Goal: Task Accomplishment & Management: Manage account settings

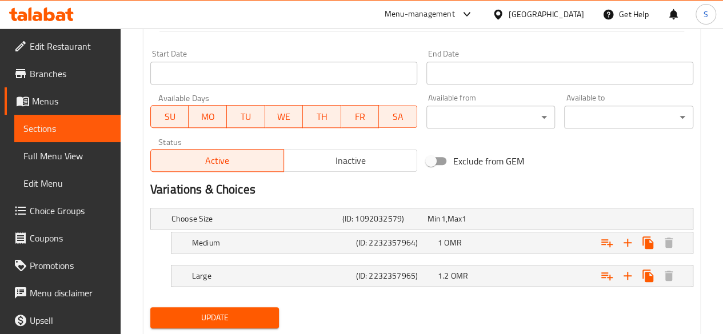
scroll to position [484, 0]
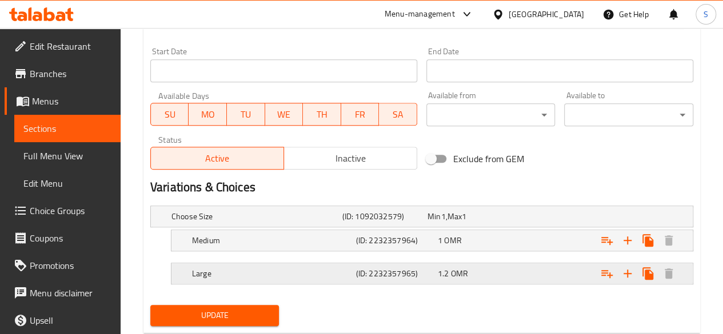
click at [498, 225] on div "1.2 OMR" at bounding box center [467, 217] width 85 height 16
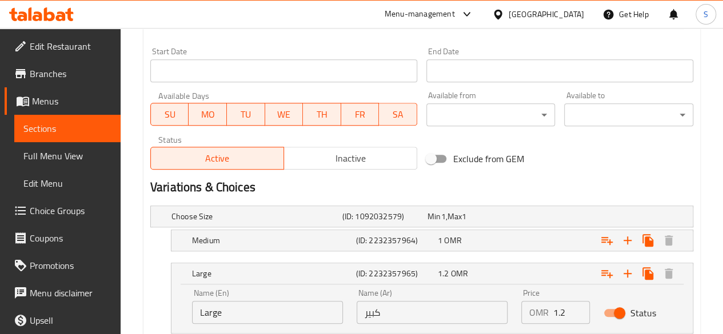
click at [564, 315] on input "1.2" at bounding box center [571, 312] width 37 height 23
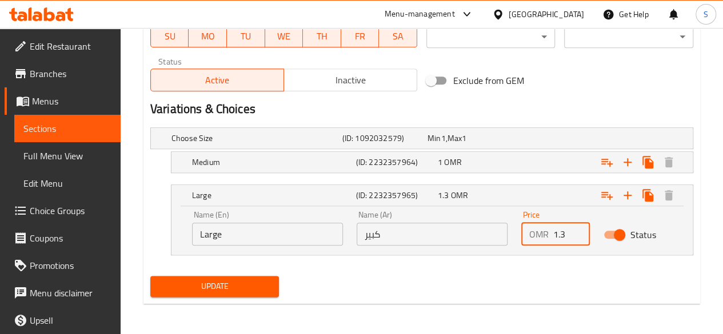
type input "1.3"
click at [247, 277] on button "Update" at bounding box center [214, 286] width 129 height 21
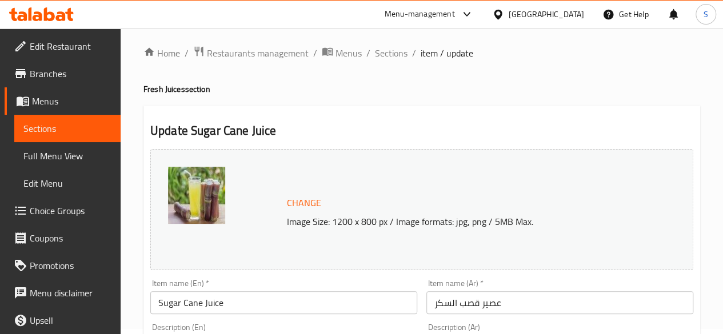
scroll to position [0, 0]
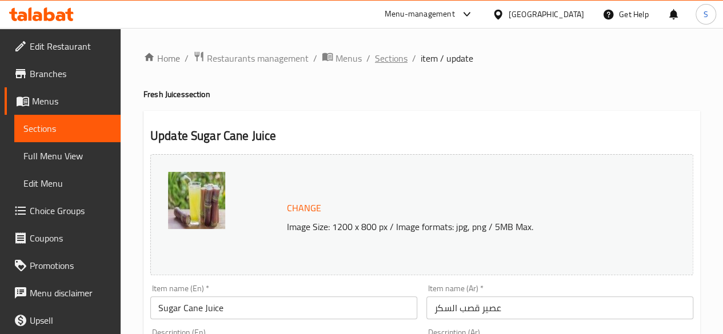
click at [387, 63] on span "Sections" at bounding box center [391, 58] width 33 height 14
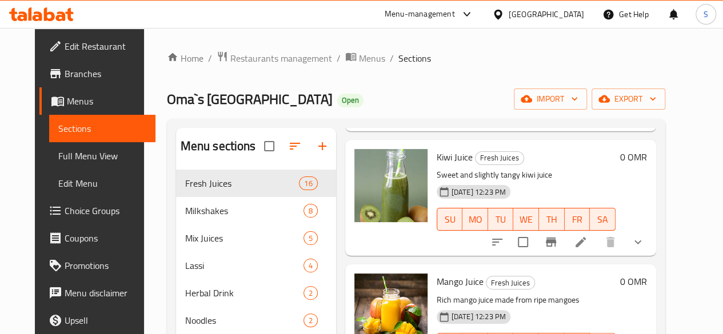
scroll to position [303, 0]
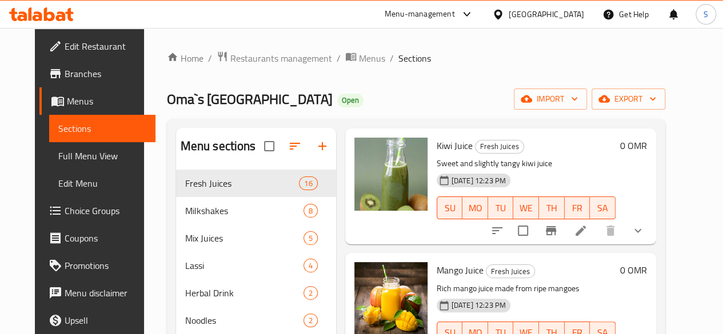
click at [587, 236] on icon at bounding box center [581, 231] width 14 height 14
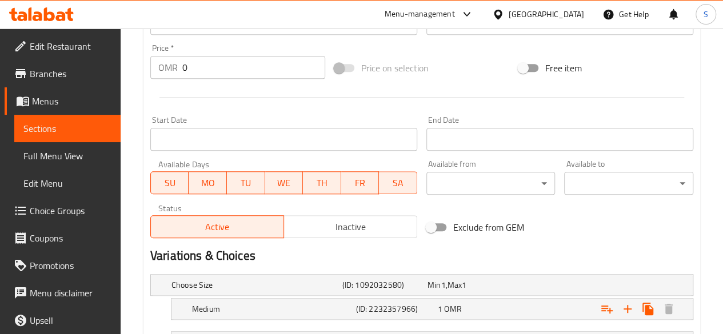
scroll to position [514, 0]
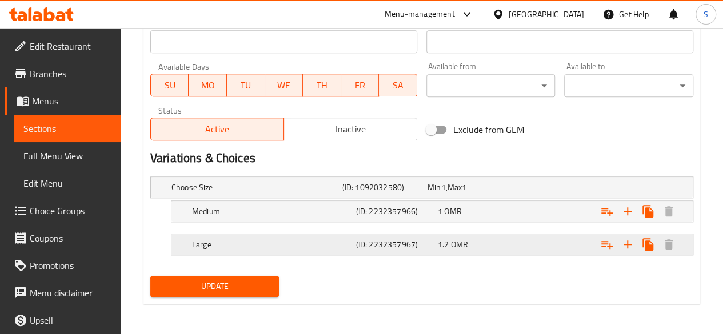
click at [550, 190] on div "Expand" at bounding box center [595, 187] width 171 height 5
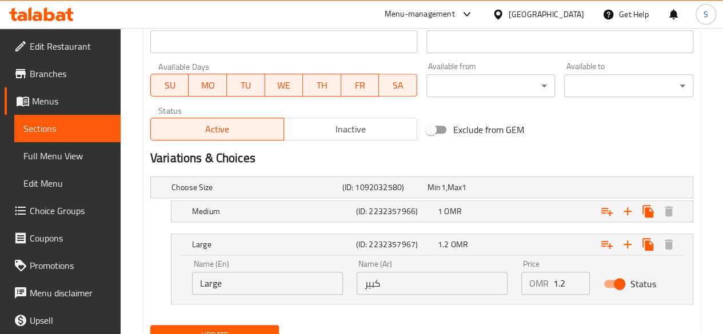
click at [562, 279] on input "1.2" at bounding box center [571, 283] width 37 height 23
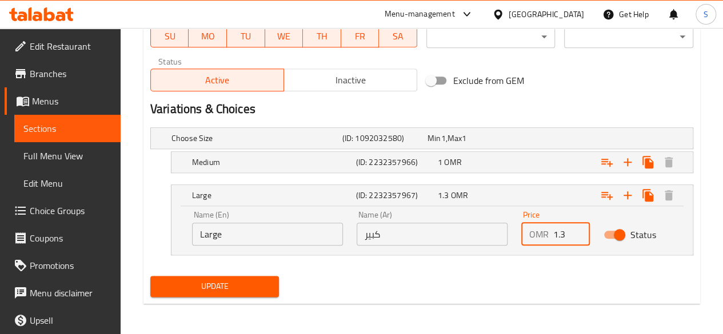
type input "1.3"
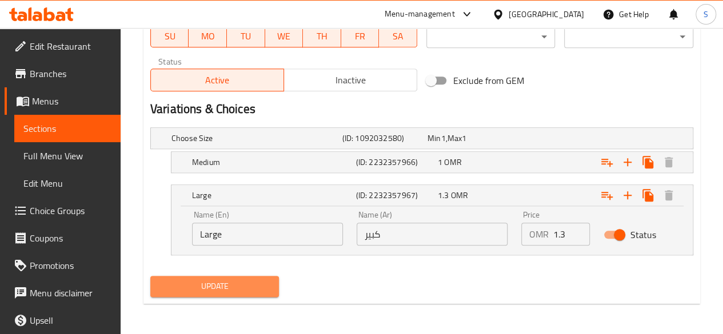
click at [250, 287] on span "Update" at bounding box center [214, 286] width 111 height 14
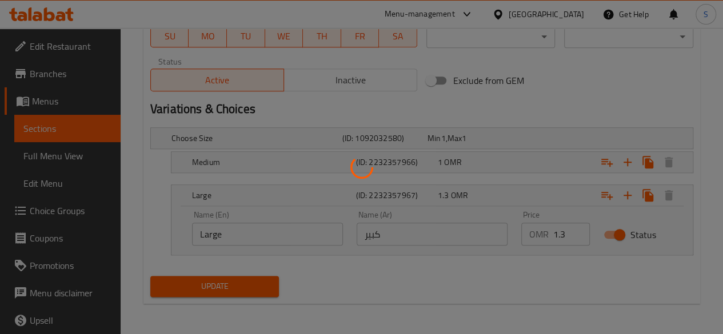
click at [250, 287] on div at bounding box center [361, 167] width 723 height 334
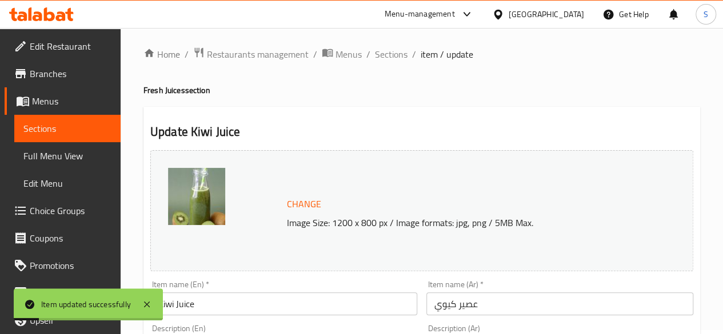
scroll to position [0, 0]
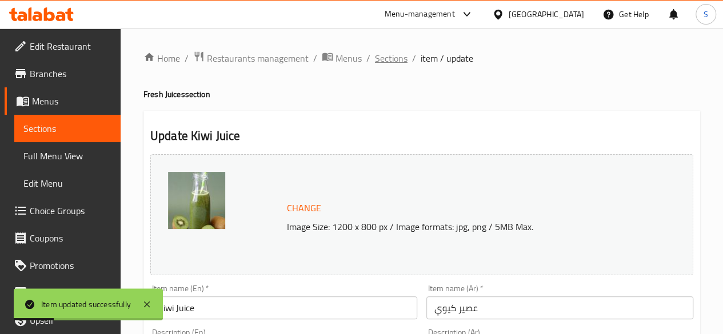
click at [385, 61] on span "Sections" at bounding box center [391, 58] width 33 height 14
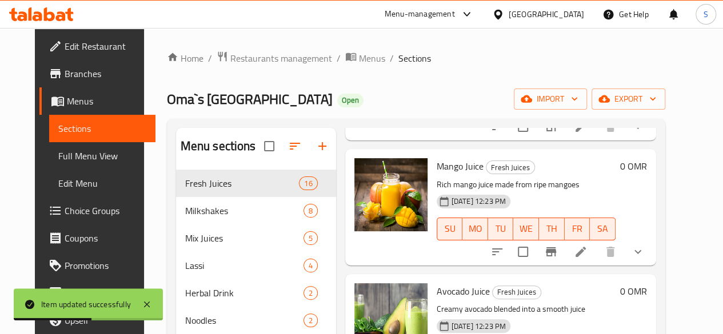
scroll to position [408, 0]
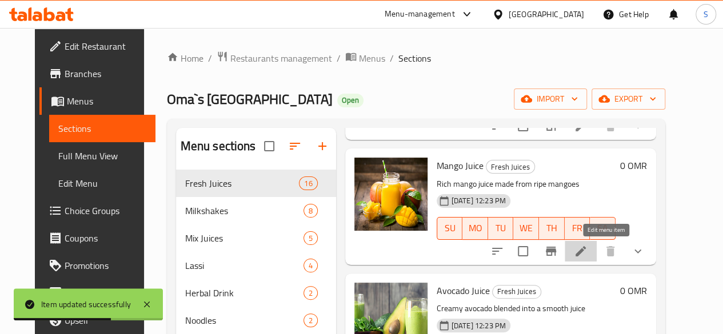
click at [587, 247] on icon at bounding box center [581, 252] width 14 height 14
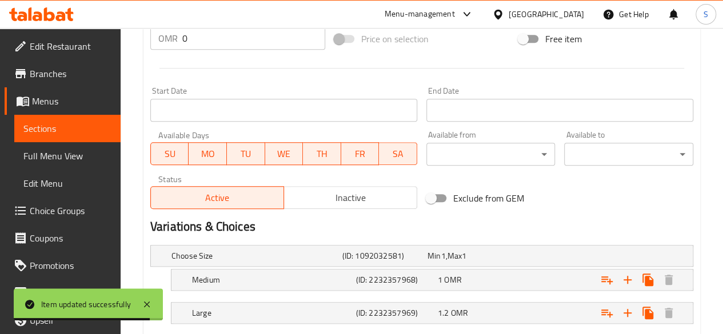
scroll to position [514, 0]
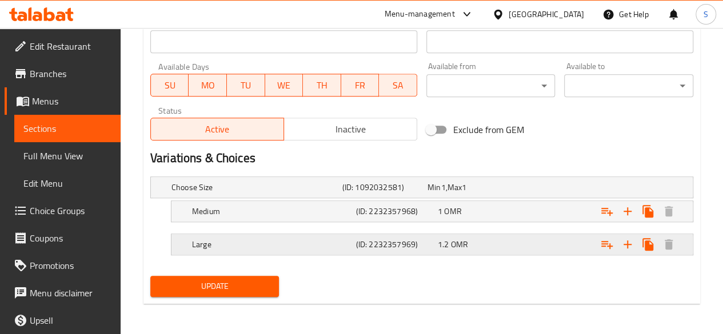
click at [527, 190] on div "Expand" at bounding box center [595, 187] width 171 height 5
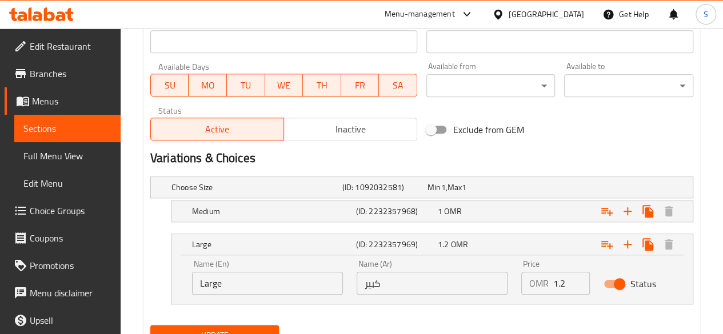
click at [566, 283] on input "1.2" at bounding box center [571, 283] width 37 height 23
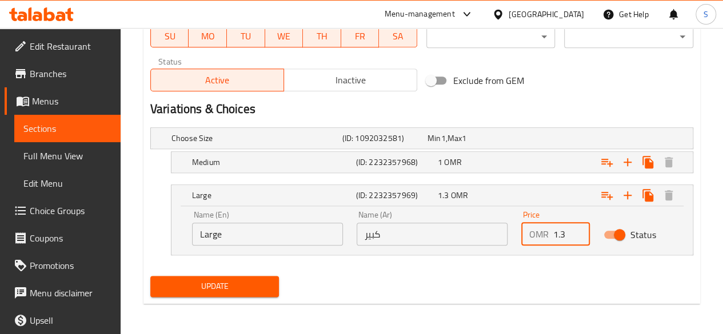
type input "1.3"
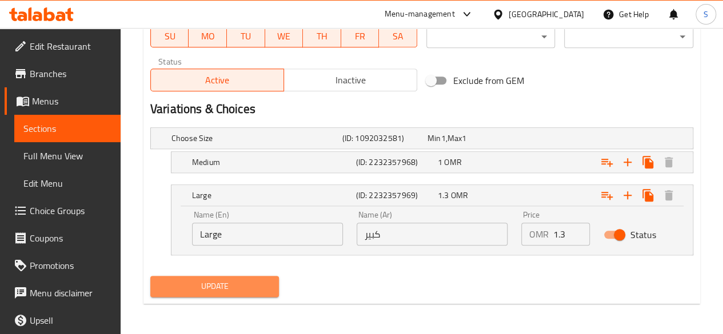
click at [257, 285] on span "Update" at bounding box center [214, 286] width 111 height 14
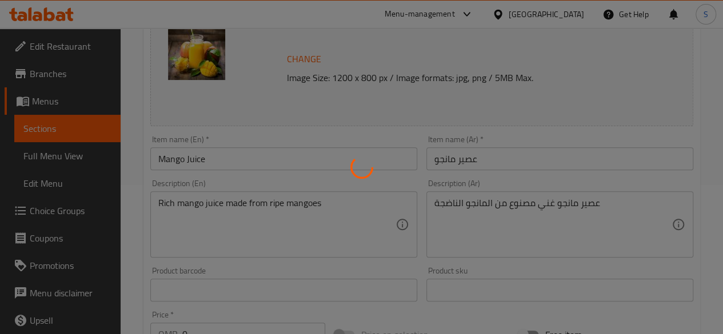
scroll to position [0, 0]
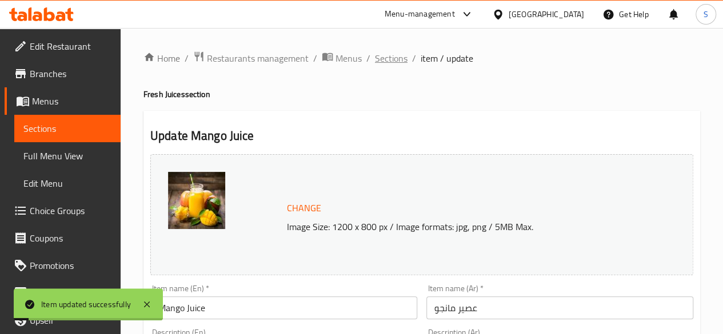
click at [382, 58] on span "Sections" at bounding box center [391, 58] width 33 height 14
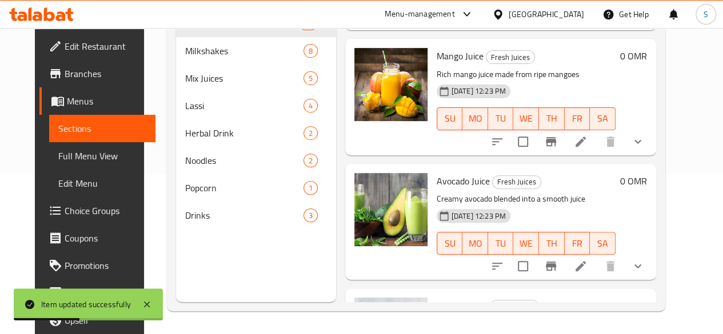
scroll to position [361, 0]
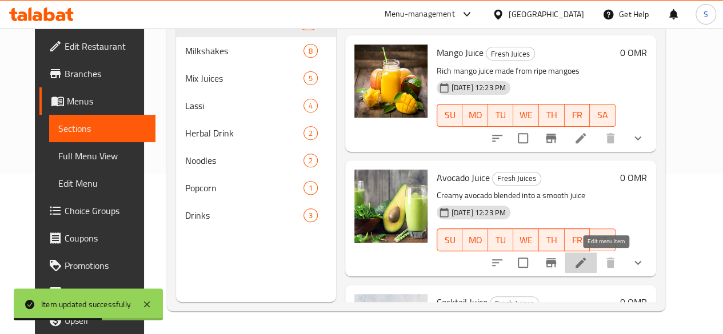
click at [587, 262] on icon at bounding box center [581, 263] width 14 height 14
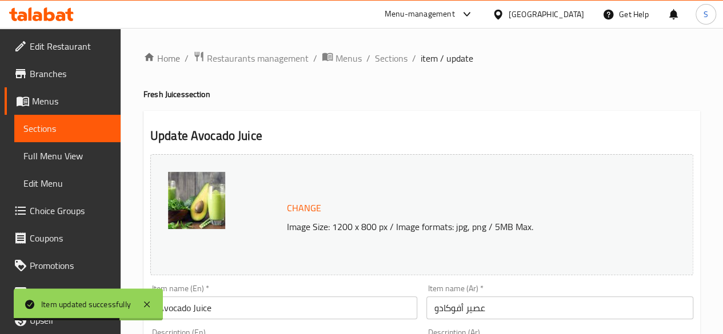
scroll to position [514, 0]
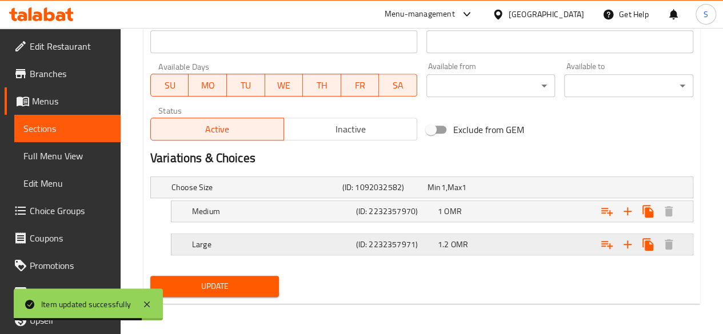
click at [440, 195] on span "1.2" at bounding box center [433, 187] width 13 height 15
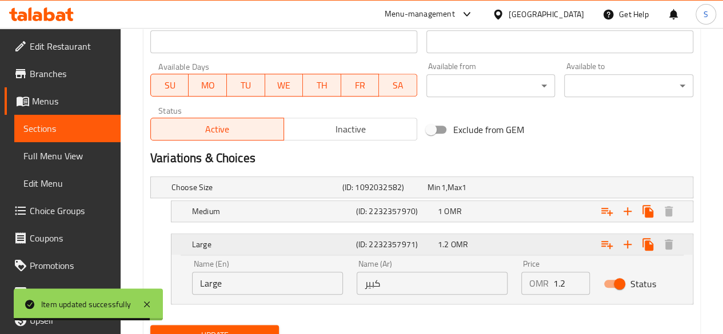
scroll to position [563, 0]
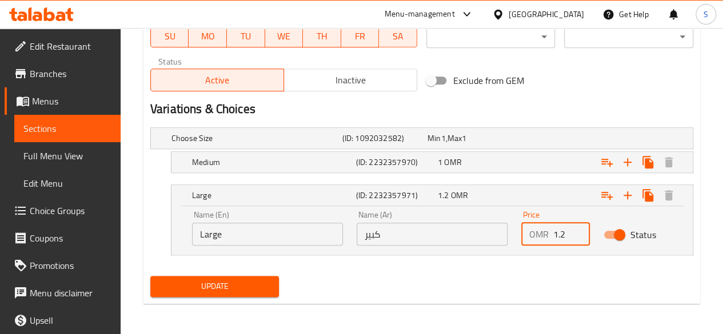
click at [567, 236] on input "1.2" at bounding box center [571, 234] width 37 height 23
type input "1.3"
click at [248, 297] on div "Update" at bounding box center [215, 286] width 138 height 30
click at [212, 289] on span "Update" at bounding box center [214, 286] width 111 height 14
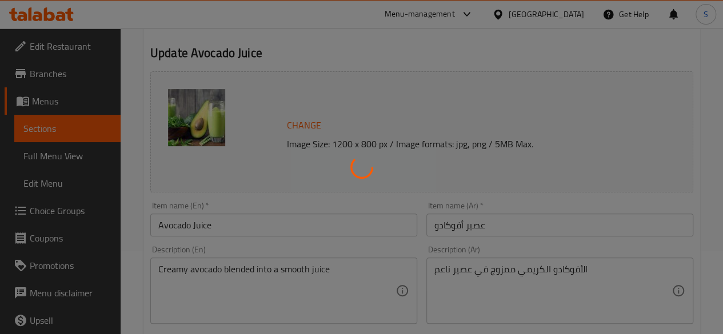
scroll to position [0, 0]
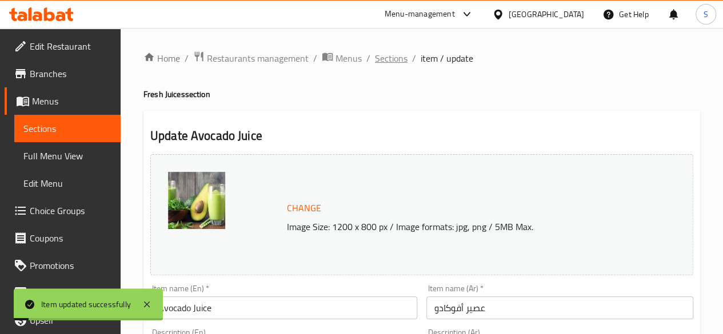
click at [382, 63] on span "Sections" at bounding box center [391, 58] width 33 height 14
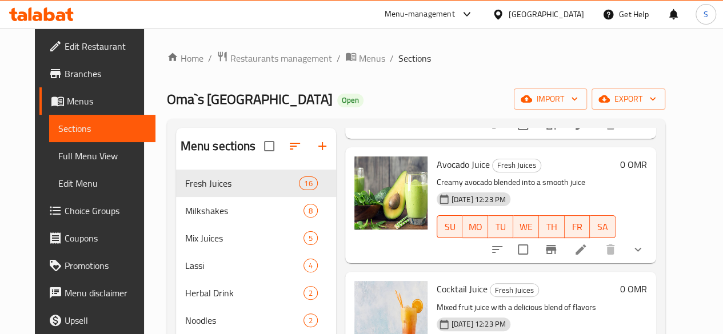
scroll to position [536, 0]
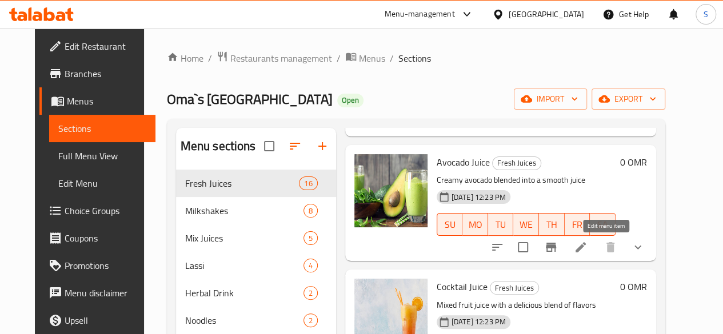
click at [586, 247] on icon at bounding box center [580, 247] width 10 height 10
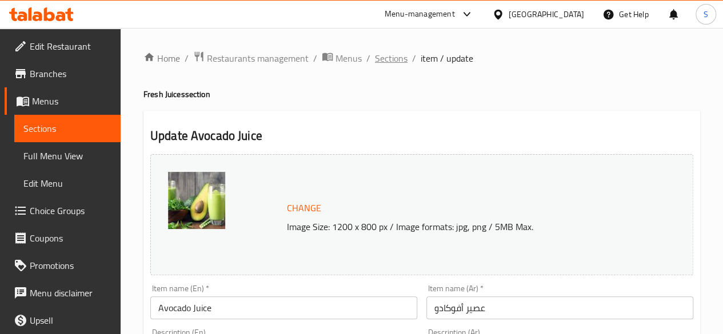
click at [388, 57] on span "Sections" at bounding box center [391, 58] width 33 height 14
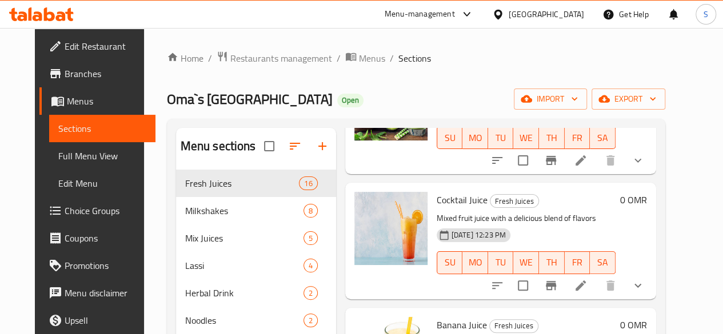
scroll to position [626, 0]
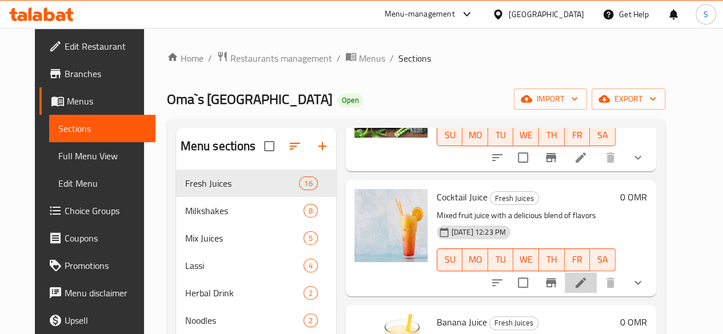
click at [596, 275] on li at bounding box center [580, 283] width 32 height 21
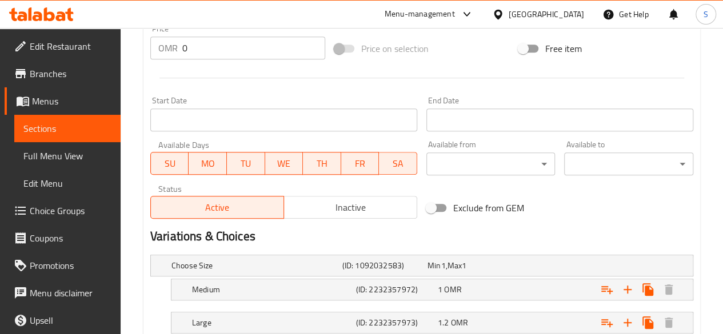
scroll to position [514, 0]
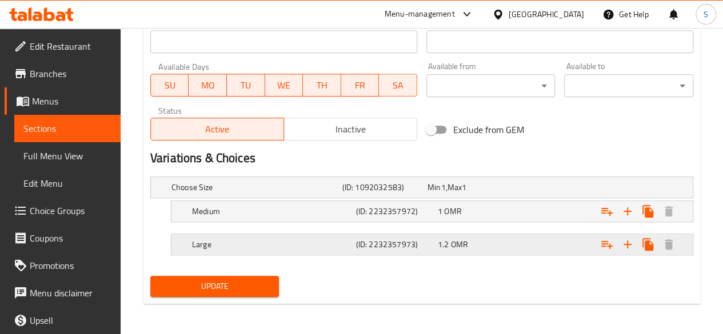
click at [474, 193] on div "1.2 OMR" at bounding box center [467, 187] width 81 height 11
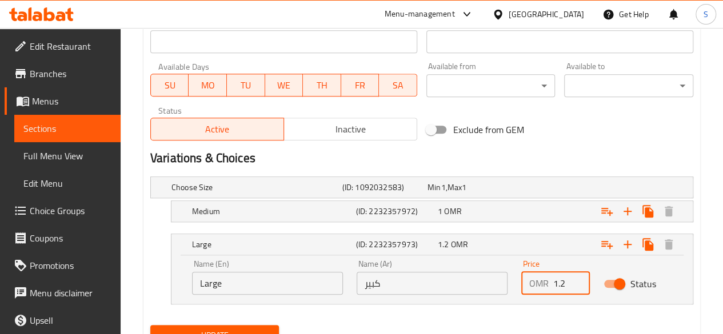
click at [567, 283] on input "1.2" at bounding box center [571, 283] width 37 height 23
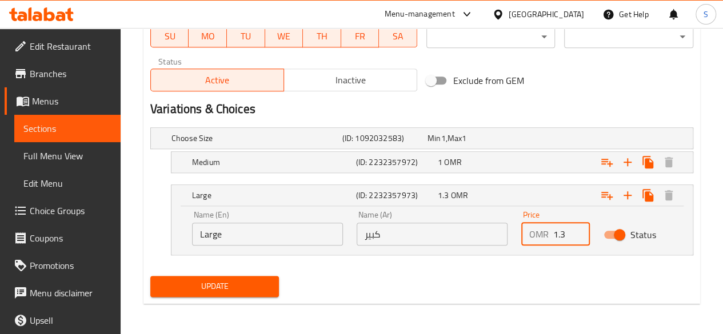
type input "1.3"
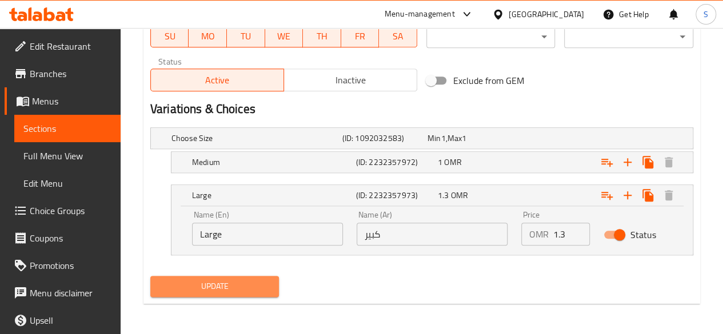
click at [254, 285] on span "Update" at bounding box center [214, 286] width 111 height 14
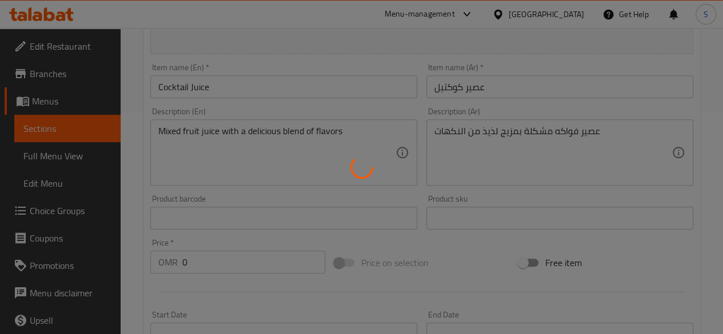
scroll to position [0, 0]
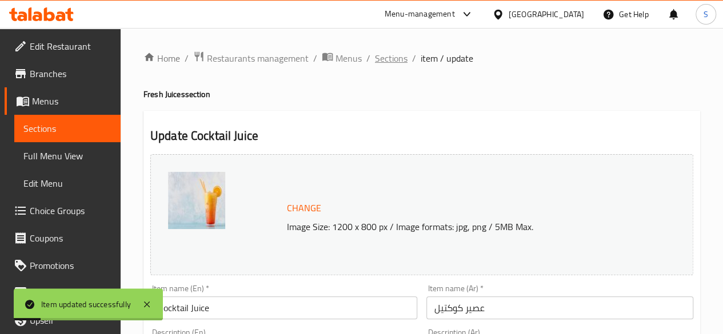
click at [390, 58] on span "Sections" at bounding box center [391, 58] width 33 height 14
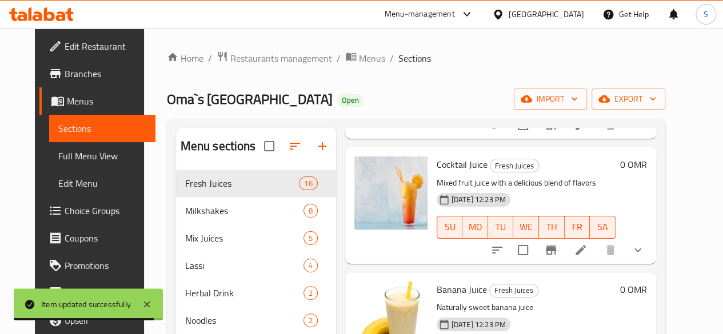
scroll to position [724, 0]
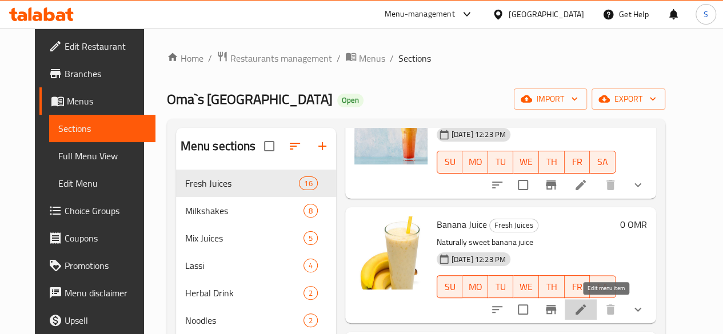
click at [587, 308] on icon at bounding box center [581, 310] width 14 height 14
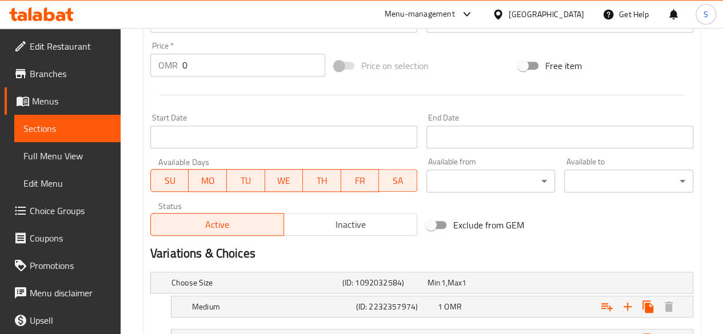
scroll to position [514, 0]
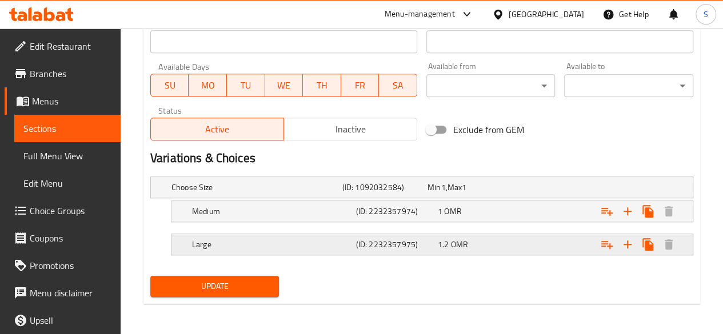
click at [478, 193] on div "1.2 OMR" at bounding box center [467, 187] width 81 height 11
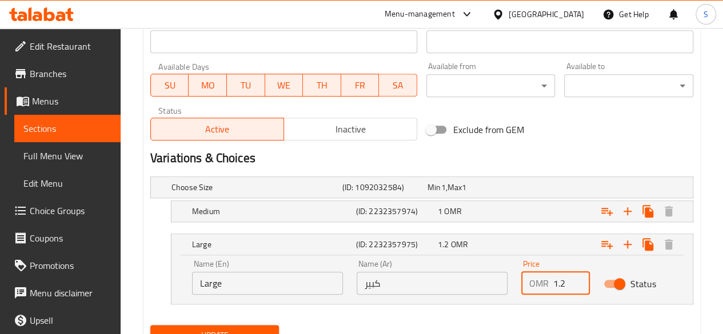
click at [563, 283] on input "1.2" at bounding box center [571, 283] width 37 height 23
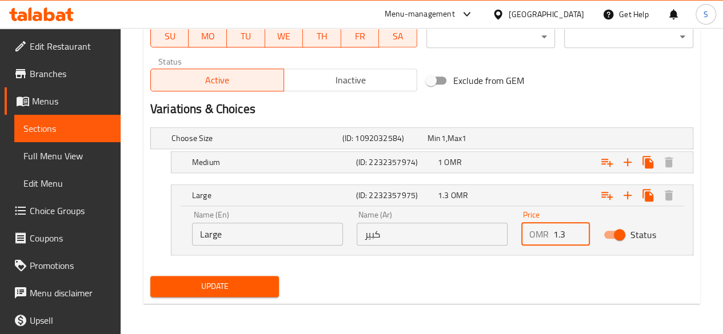
type input "1.3"
click at [235, 293] on button "Update" at bounding box center [214, 286] width 129 height 21
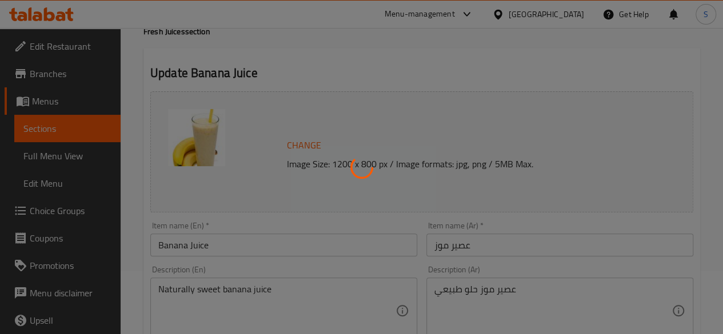
scroll to position [0, 0]
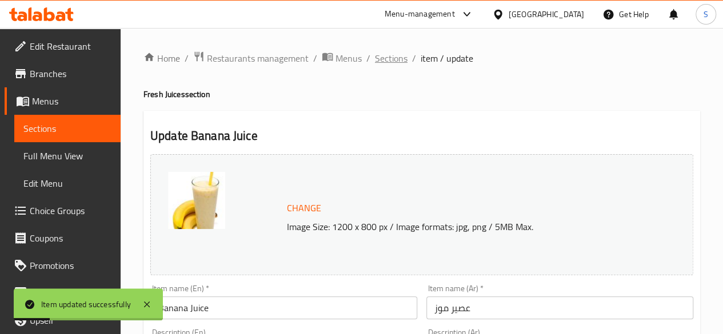
click at [383, 59] on span "Sections" at bounding box center [391, 58] width 33 height 14
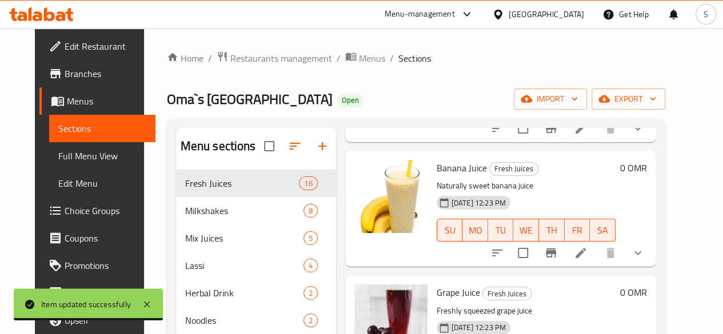
scroll to position [908, 0]
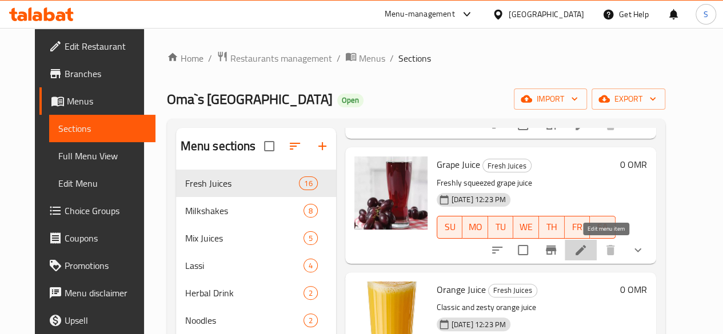
click at [587, 255] on icon at bounding box center [581, 250] width 14 height 14
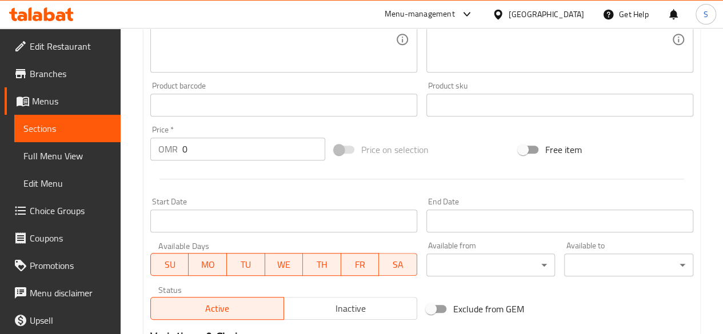
scroll to position [514, 0]
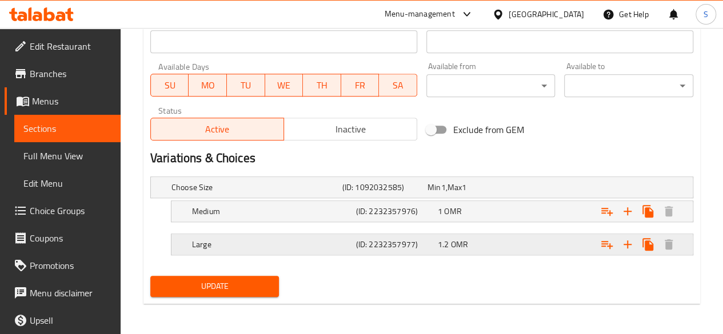
click at [488, 193] on div "1.2 OMR" at bounding box center [467, 187] width 81 height 11
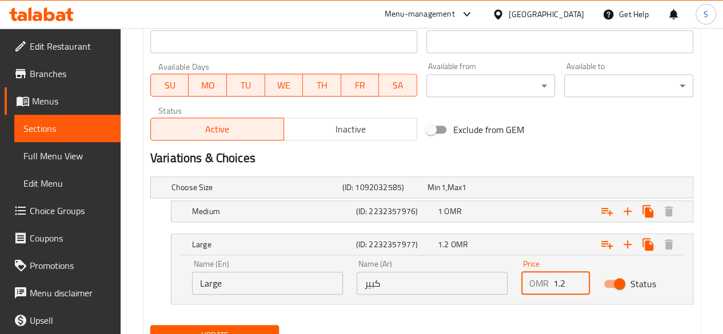
click at [568, 282] on input "1.2" at bounding box center [571, 283] width 37 height 23
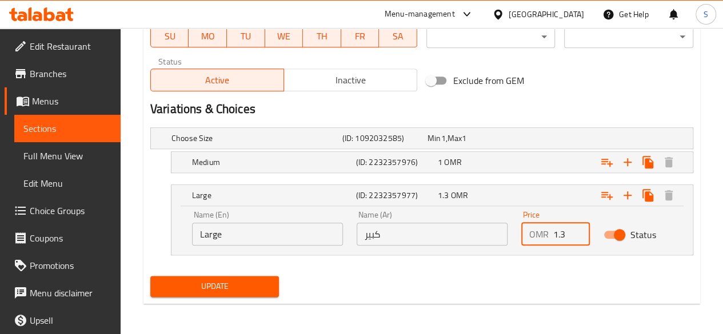
type input "1.3"
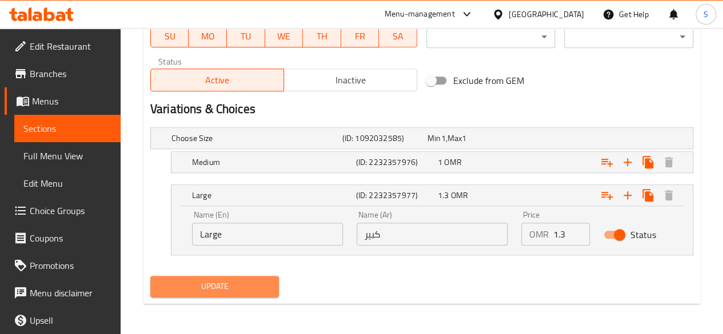
click at [242, 287] on span "Update" at bounding box center [214, 286] width 111 height 14
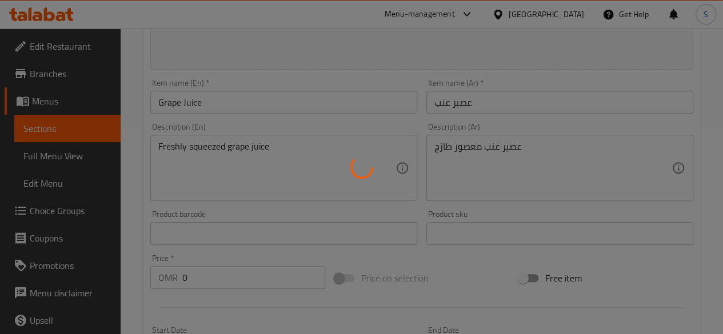
scroll to position [0, 0]
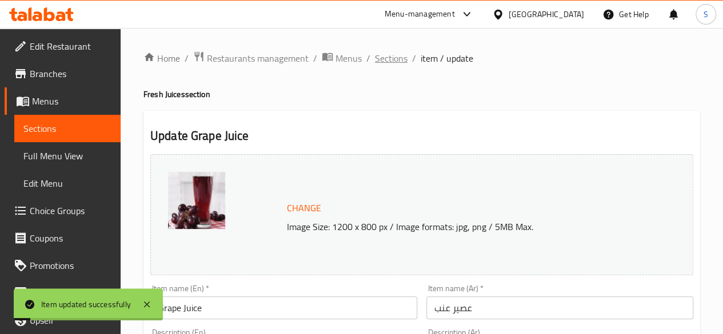
click at [395, 61] on span "Sections" at bounding box center [391, 58] width 33 height 14
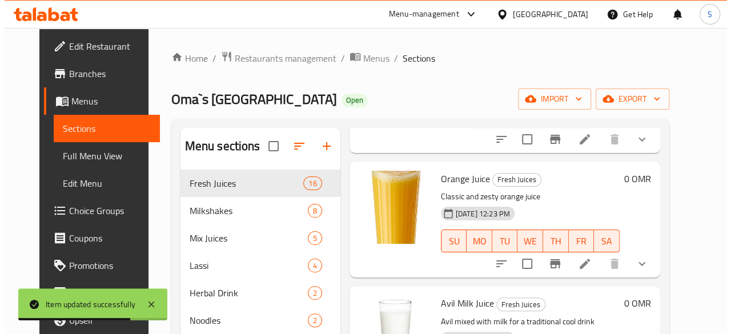
scroll to position [1020, 0]
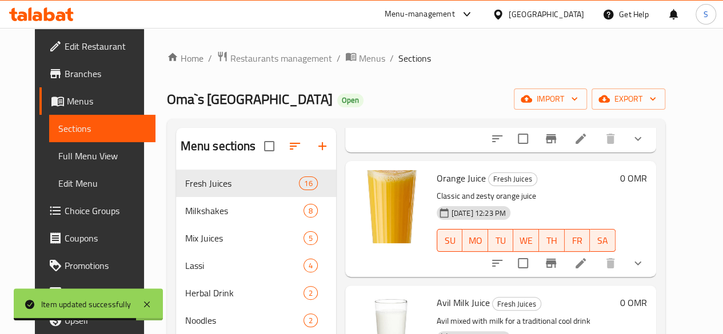
click at [603, 274] on div at bounding box center [567, 263] width 168 height 27
click at [586, 262] on icon at bounding box center [580, 263] width 10 height 10
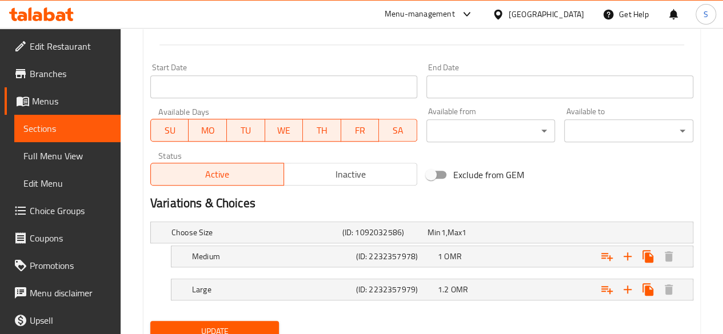
scroll to position [514, 0]
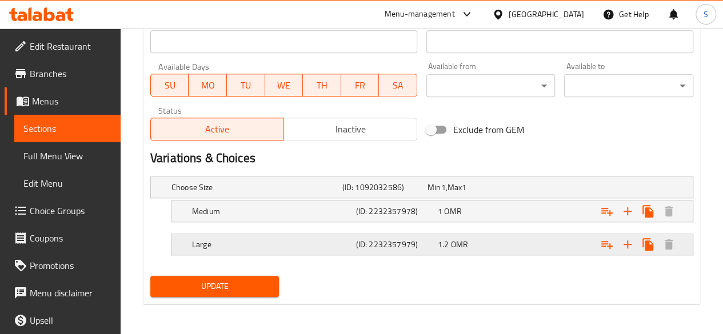
click at [483, 193] on div "1.2 OMR" at bounding box center [467, 187] width 81 height 11
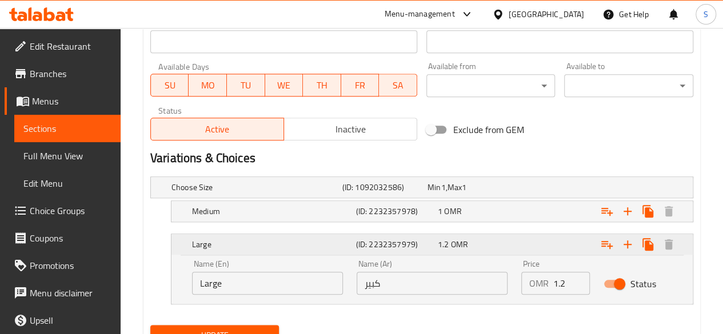
scroll to position [563, 0]
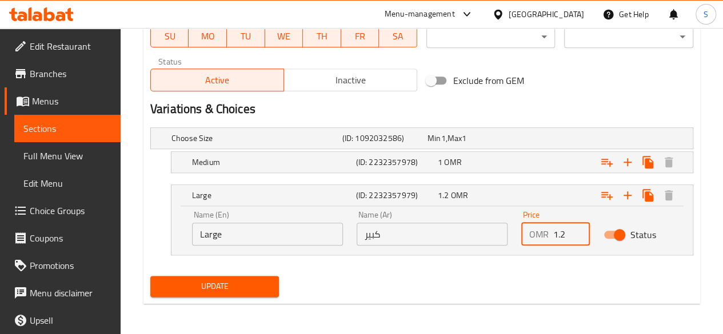
click at [564, 237] on input "1.2" at bounding box center [571, 234] width 37 height 23
type input "1.3"
click at [249, 286] on span "Update" at bounding box center [214, 286] width 111 height 14
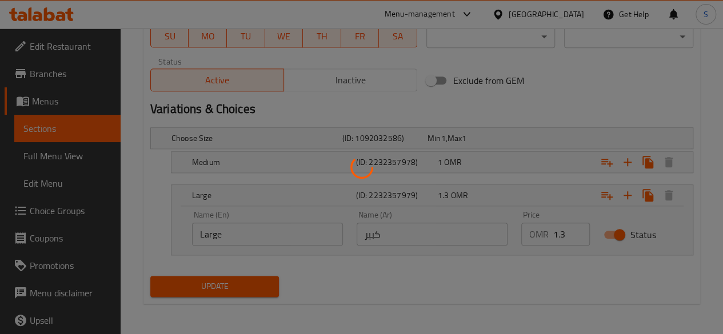
click at [249, 286] on div at bounding box center [361, 167] width 723 height 334
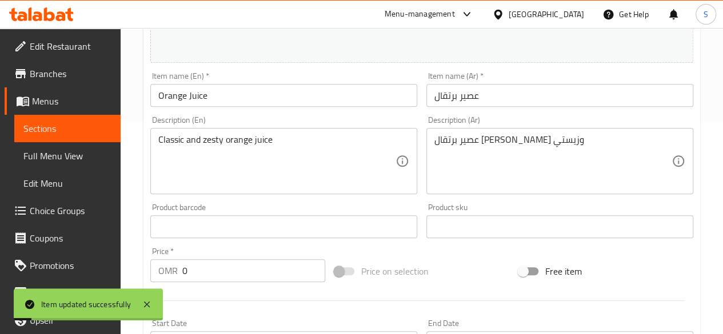
scroll to position [0, 0]
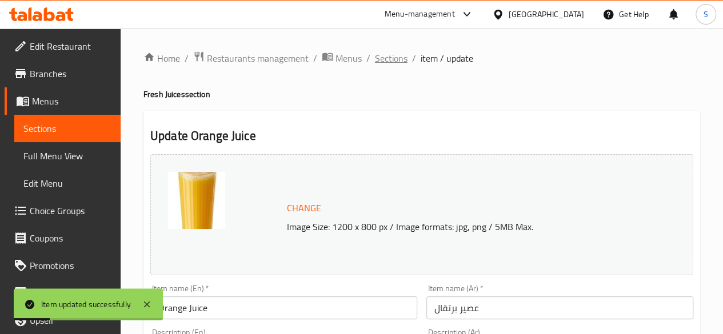
click at [397, 64] on span "Sections" at bounding box center [391, 58] width 33 height 14
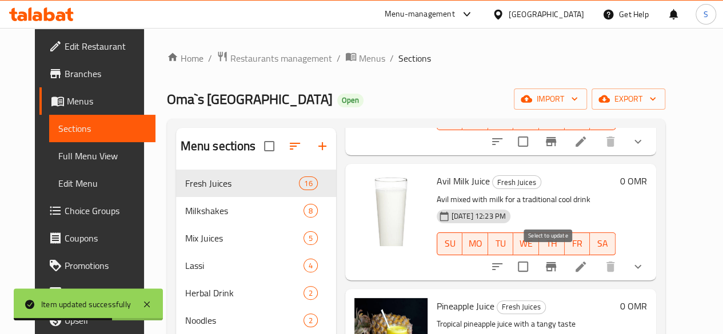
scroll to position [1147, 0]
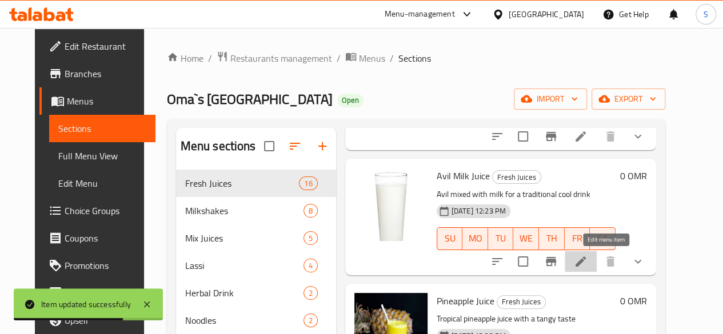
click at [587, 259] on icon at bounding box center [581, 262] width 14 height 14
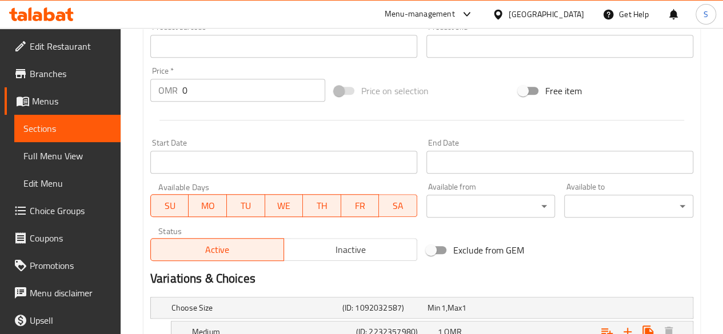
scroll to position [514, 0]
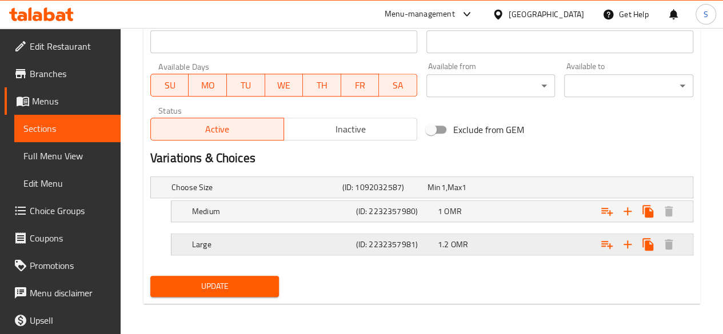
click at [481, 193] on div "1.2 OMR" at bounding box center [467, 187] width 81 height 11
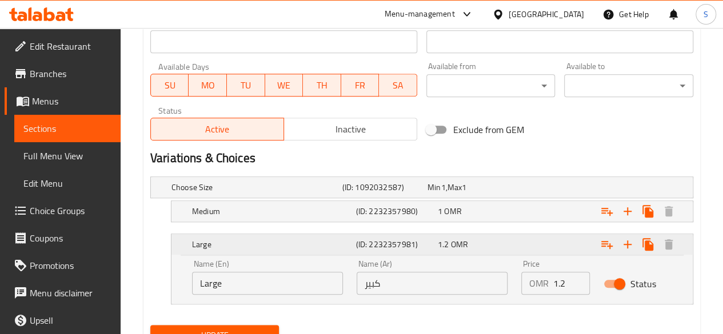
scroll to position [563, 0]
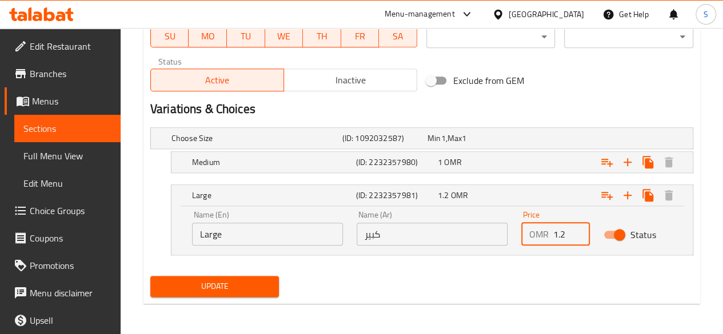
click at [564, 227] on input "1.2" at bounding box center [571, 234] width 37 height 23
type input "1.3"
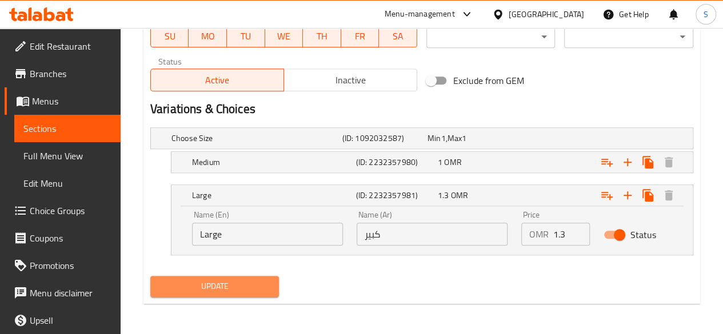
click at [246, 279] on span "Update" at bounding box center [214, 286] width 111 height 14
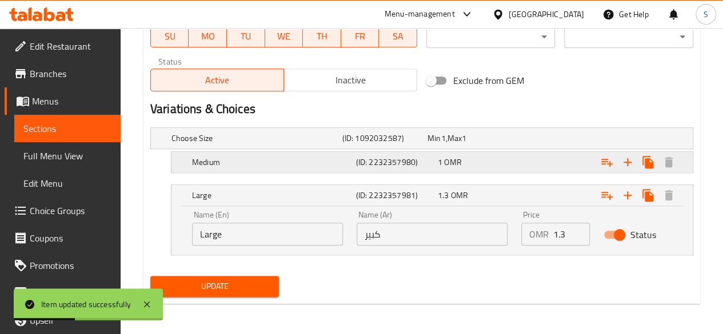
scroll to position [0, 0]
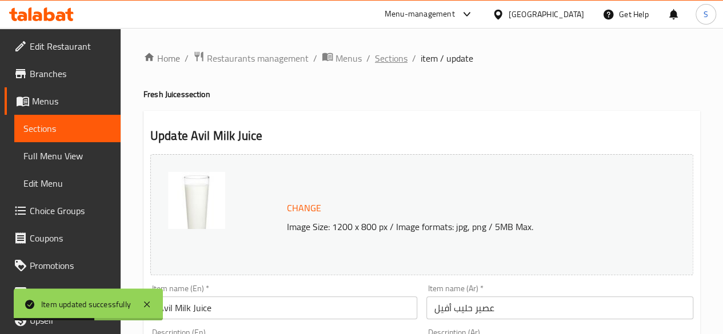
click at [388, 59] on span "Sections" at bounding box center [391, 58] width 33 height 14
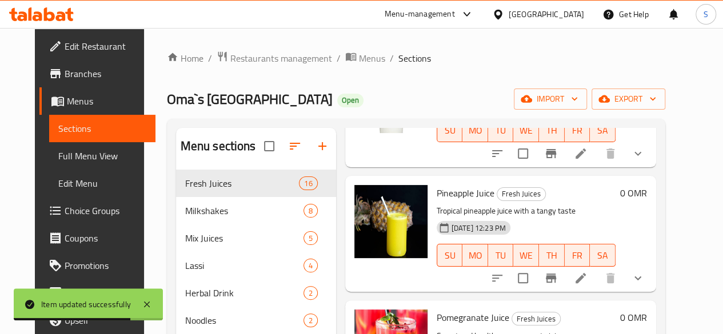
scroll to position [1255, 0]
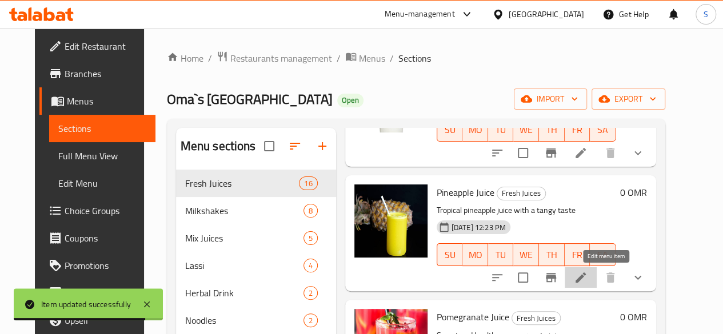
click at [587, 273] on icon at bounding box center [581, 278] width 14 height 14
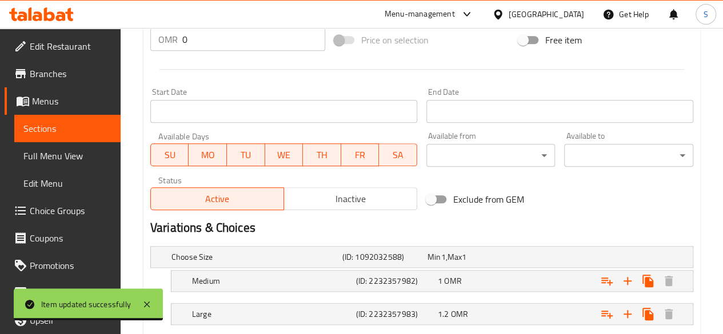
scroll to position [514, 0]
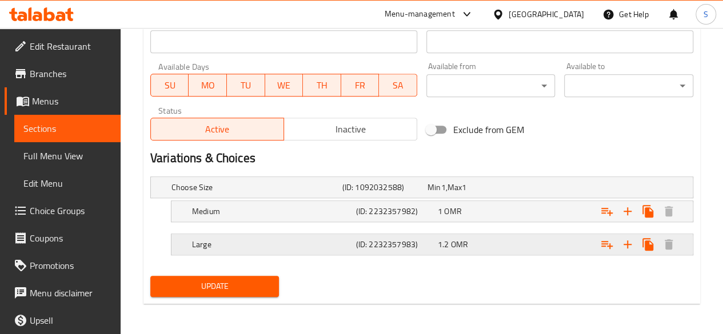
click at [325, 193] on h5 "Large" at bounding box center [254, 187] width 166 height 11
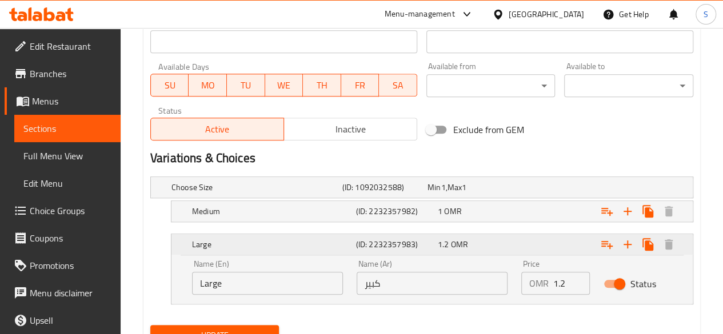
scroll to position [563, 0]
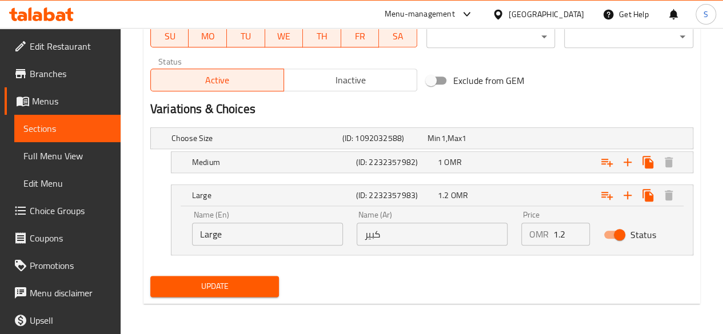
click at [563, 235] on input "1.2" at bounding box center [571, 234] width 37 height 23
type input "1.3"
click at [251, 293] on button "Update" at bounding box center [214, 286] width 129 height 21
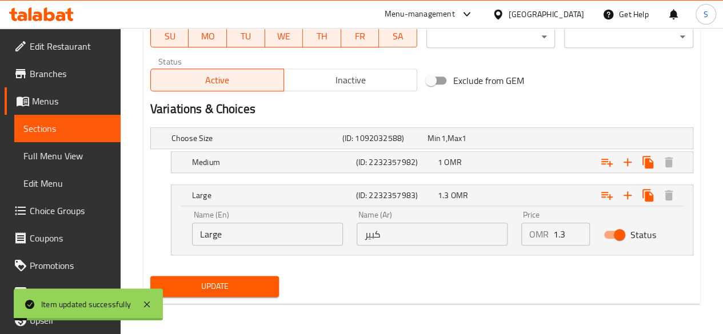
scroll to position [0, 0]
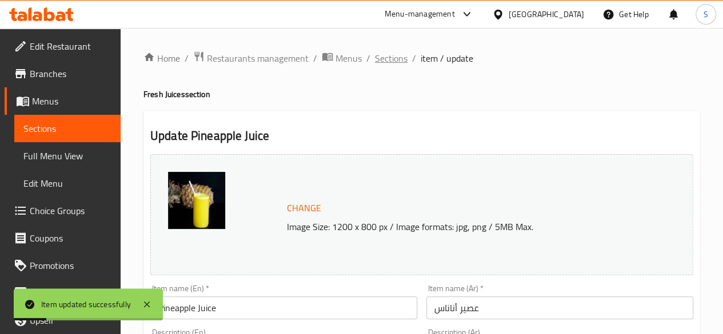
click at [382, 61] on span "Sections" at bounding box center [391, 58] width 33 height 14
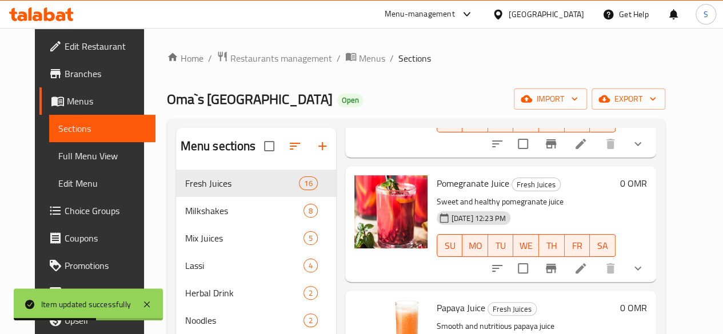
scroll to position [1389, 0]
click at [587, 262] on icon at bounding box center [581, 268] width 14 height 14
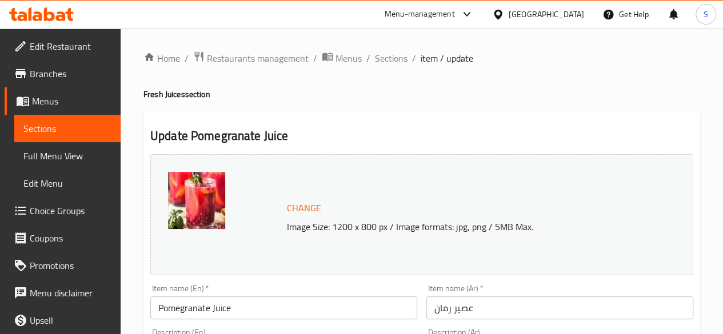
scroll to position [514, 0]
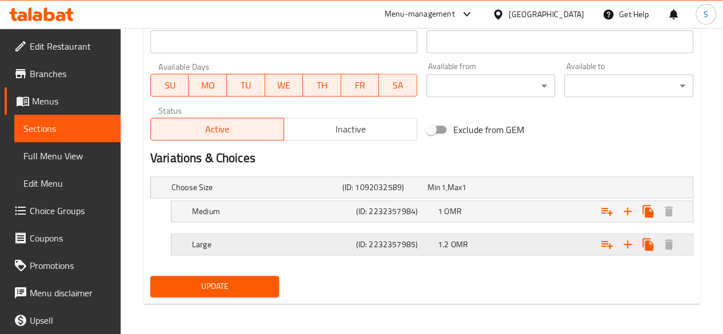
click at [481, 193] on div "1.2 OMR" at bounding box center [467, 187] width 81 height 11
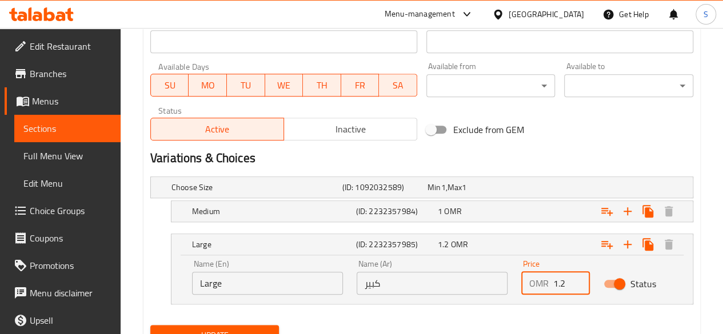
click at [566, 285] on input "1.2" at bounding box center [571, 283] width 37 height 23
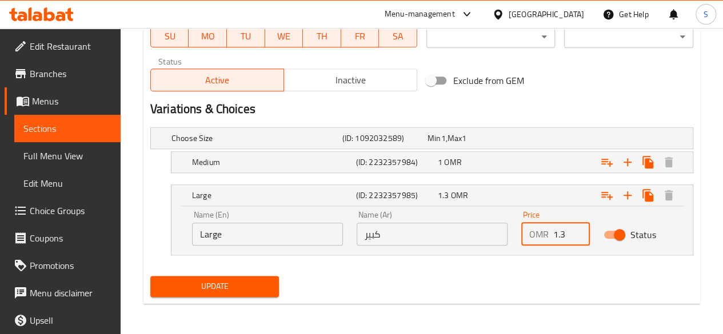
type input "1.3"
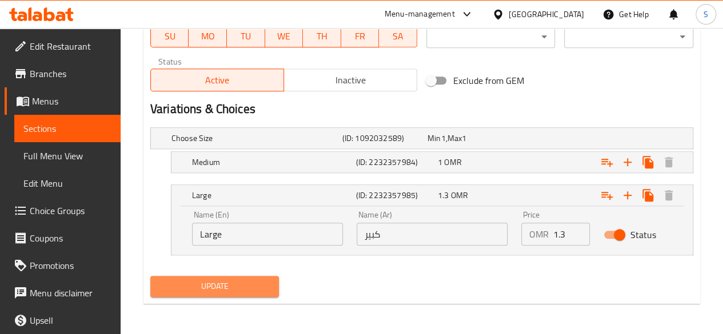
click at [249, 290] on span "Update" at bounding box center [214, 286] width 111 height 14
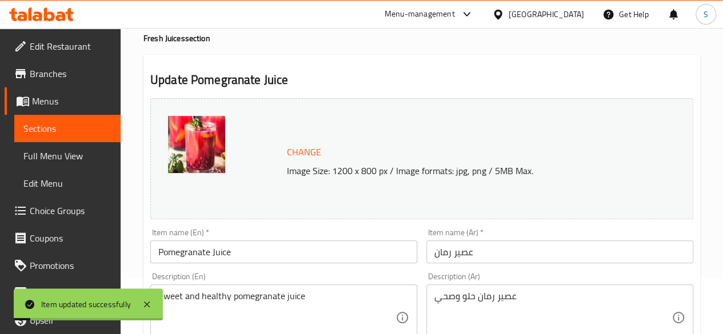
scroll to position [0, 0]
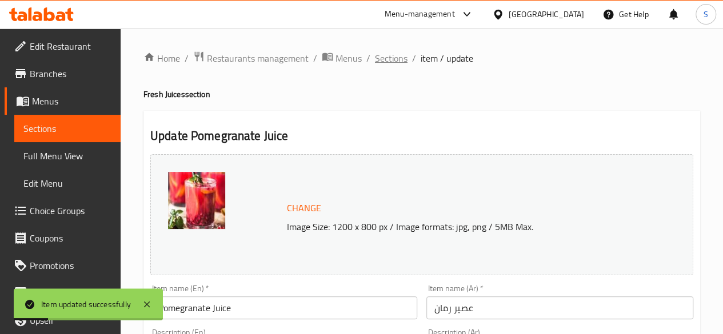
click at [391, 60] on span "Sections" at bounding box center [391, 58] width 33 height 14
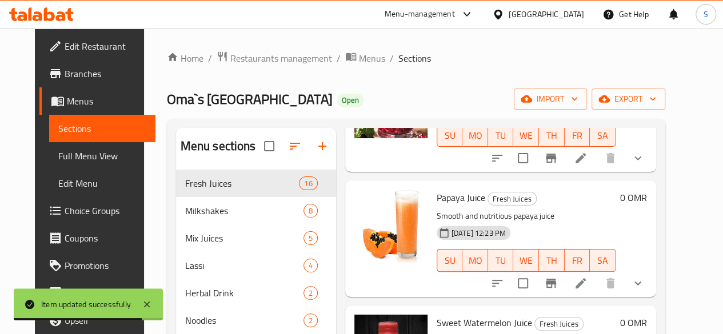
scroll to position [1503, 0]
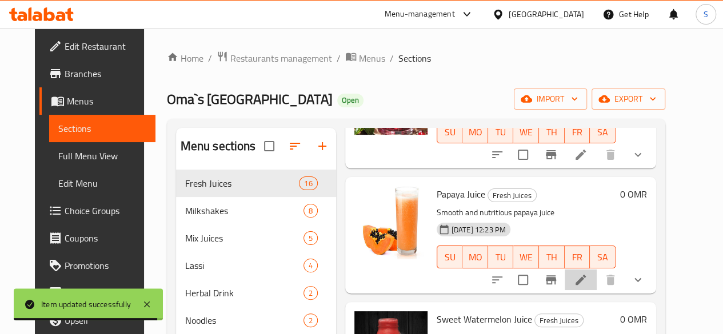
click at [596, 282] on li at bounding box center [580, 280] width 32 height 21
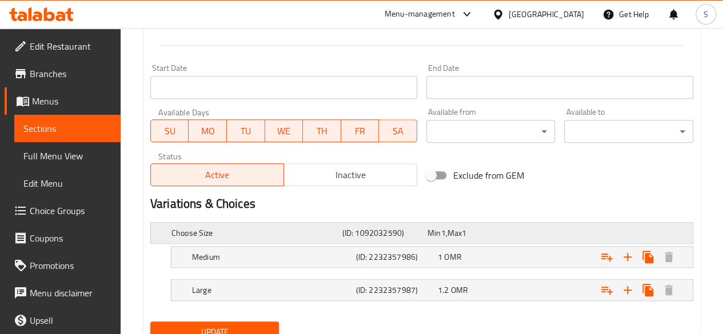
scroll to position [481, 0]
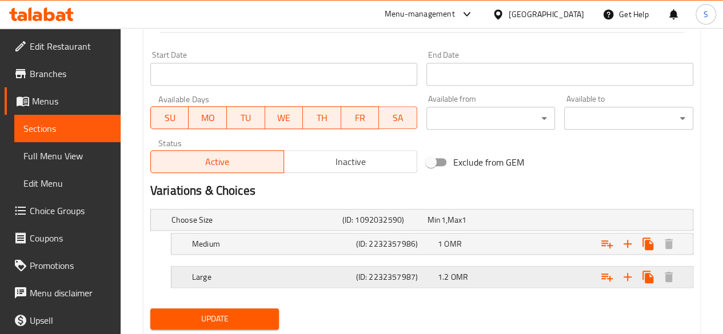
click at [296, 226] on h5 "Large" at bounding box center [254, 219] width 166 height 11
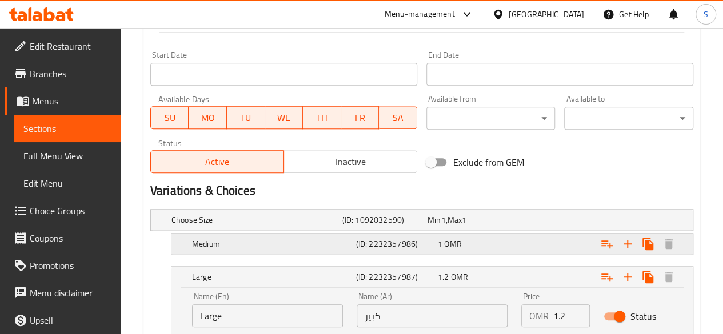
scroll to position [563, 0]
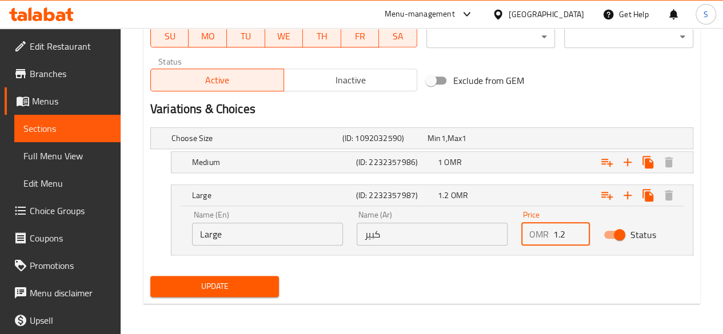
click at [567, 239] on input "1.2" at bounding box center [571, 234] width 37 height 23
type input "1.3"
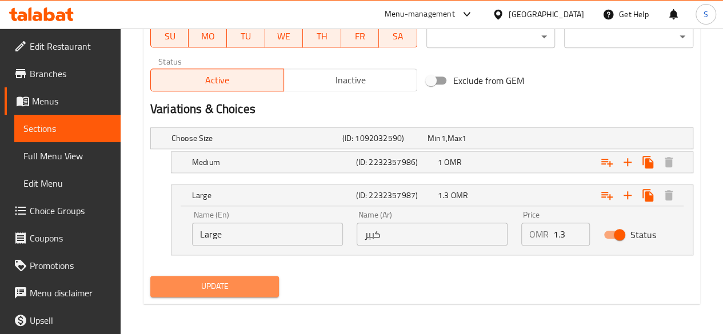
click at [215, 289] on span "Update" at bounding box center [214, 286] width 111 height 14
click at [213, 280] on span "Update" at bounding box center [214, 286] width 111 height 14
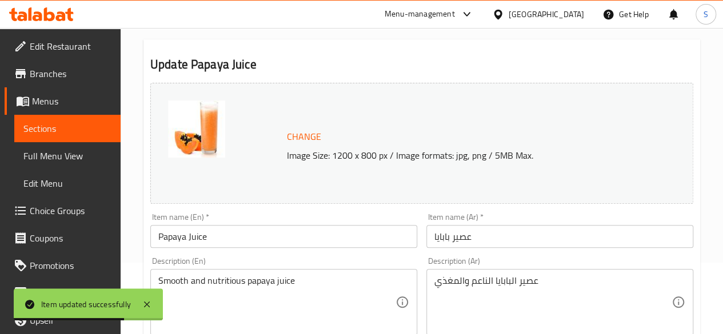
scroll to position [0, 0]
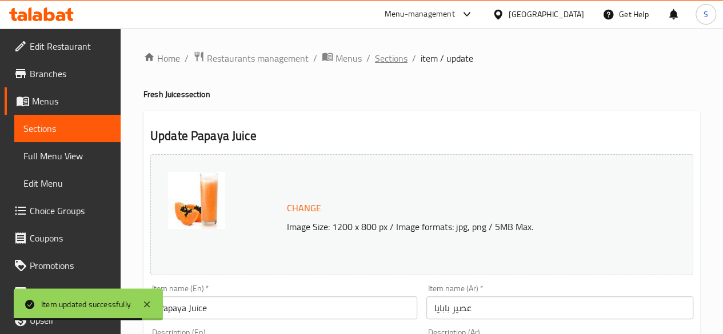
click at [378, 59] on span "Sections" at bounding box center [391, 58] width 33 height 14
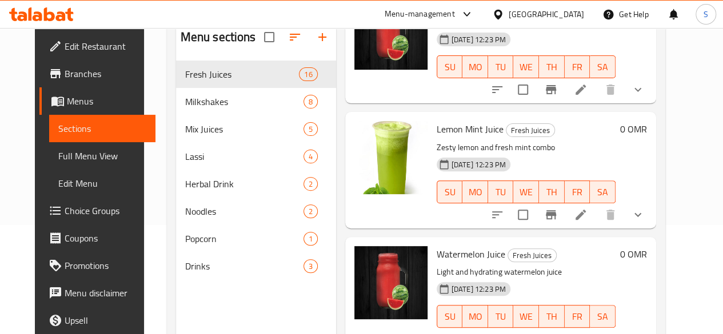
scroll to position [112, 0]
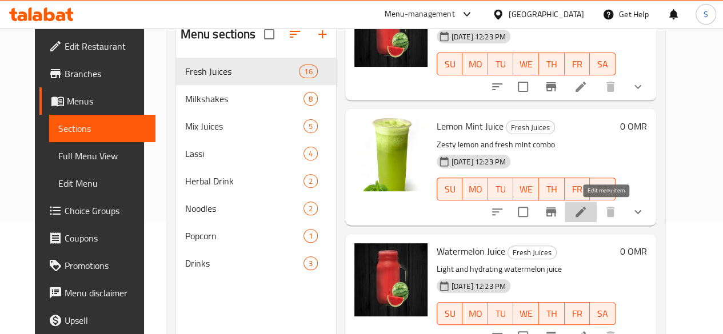
click at [587, 212] on icon at bounding box center [581, 212] width 14 height 14
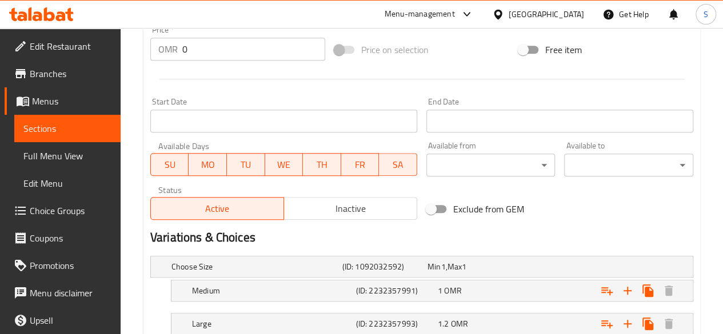
scroll to position [514, 0]
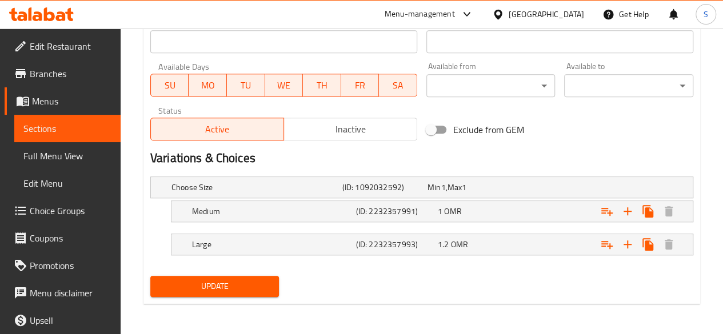
click at [498, 195] on div "1.2 OMR" at bounding box center [467, 187] width 85 height 16
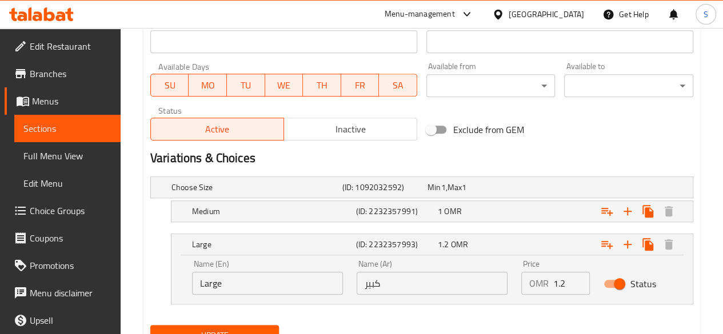
click at [570, 276] on input "1.2" at bounding box center [571, 283] width 37 height 23
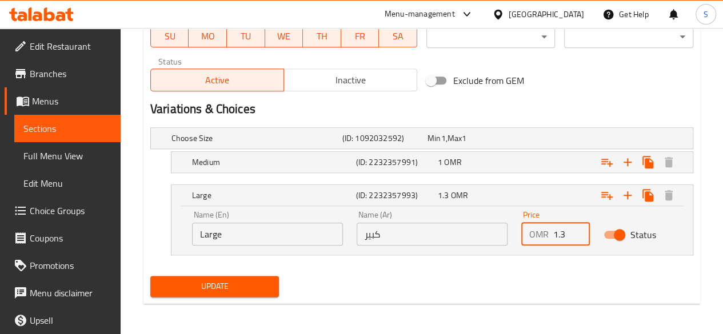
type input "1.3"
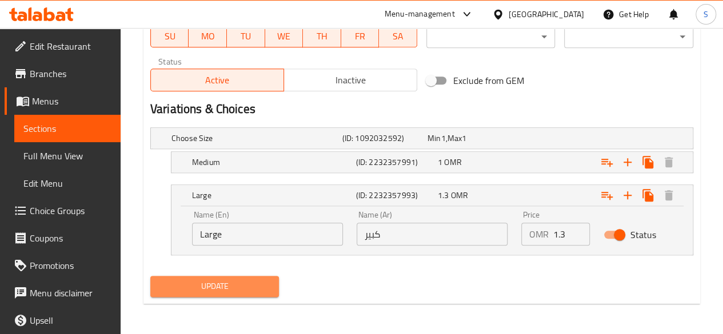
click at [249, 279] on span "Update" at bounding box center [214, 286] width 111 height 14
click at [239, 284] on span "Update" at bounding box center [214, 286] width 111 height 14
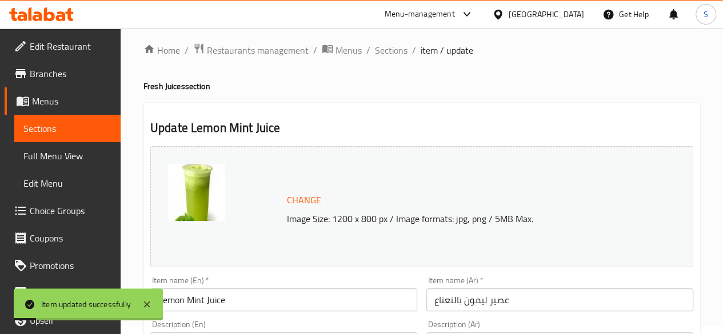
scroll to position [0, 0]
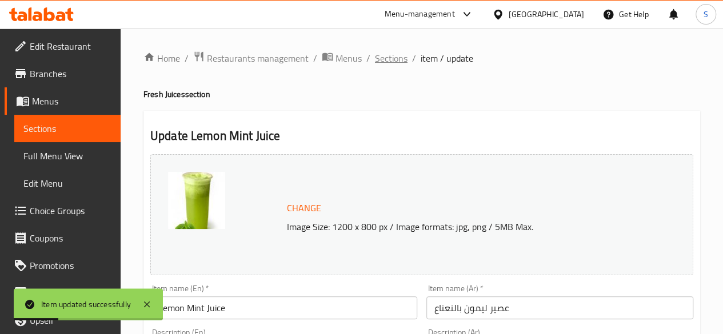
click at [390, 60] on span "Sections" at bounding box center [391, 58] width 33 height 14
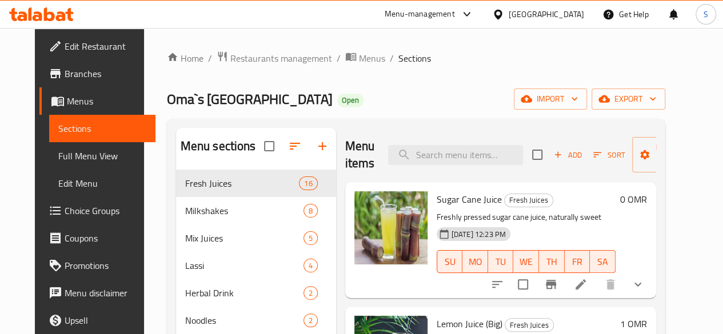
click at [398, 60] on span "Sections" at bounding box center [414, 58] width 33 height 14
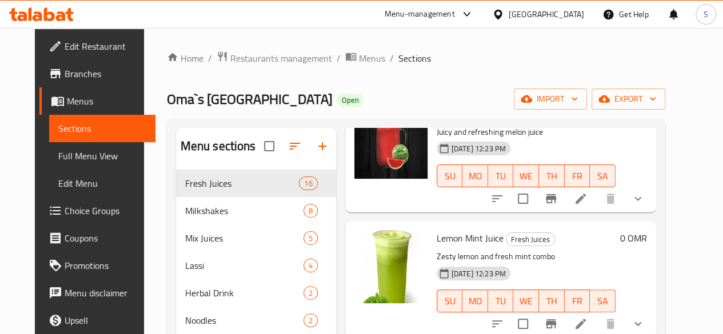
scroll to position [160, 0]
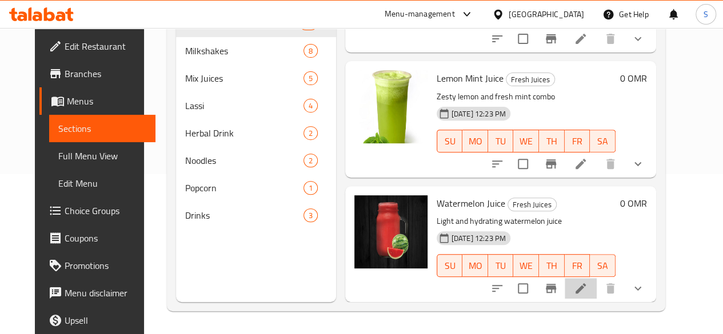
click at [596, 285] on li at bounding box center [580, 288] width 32 height 21
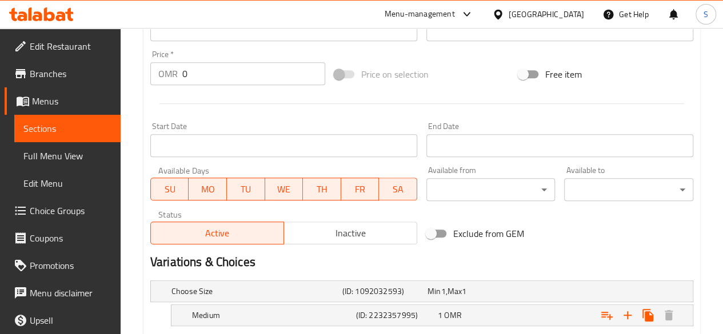
scroll to position [514, 0]
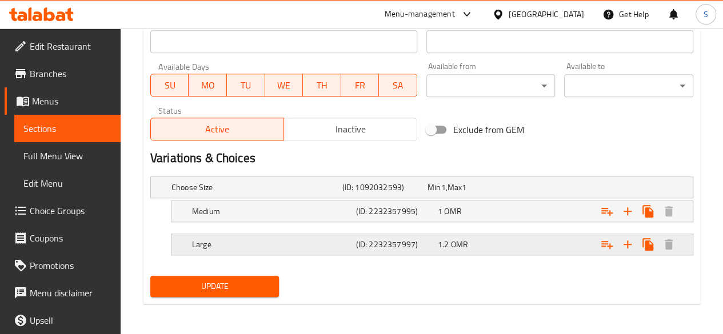
click at [326, 193] on h5 "Large" at bounding box center [254, 187] width 166 height 11
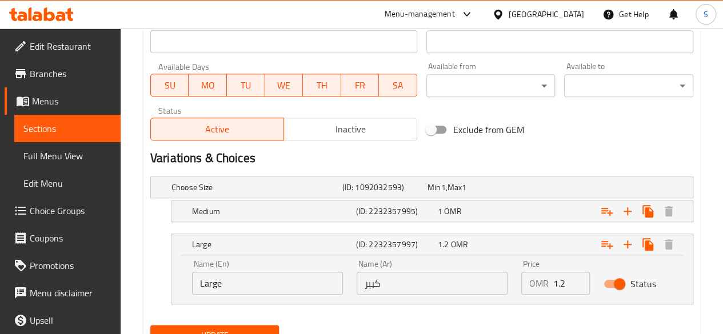
scroll to position [563, 0]
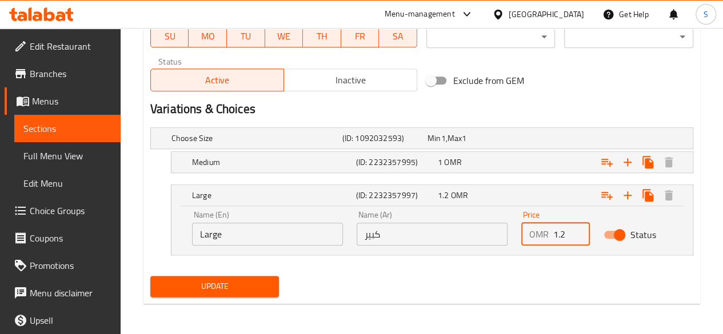
click at [571, 233] on input "1.2" at bounding box center [571, 234] width 37 height 23
type input "1.3"
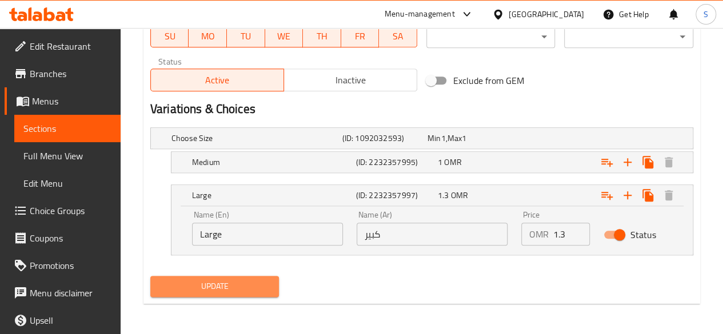
click at [265, 281] on span "Update" at bounding box center [214, 286] width 111 height 14
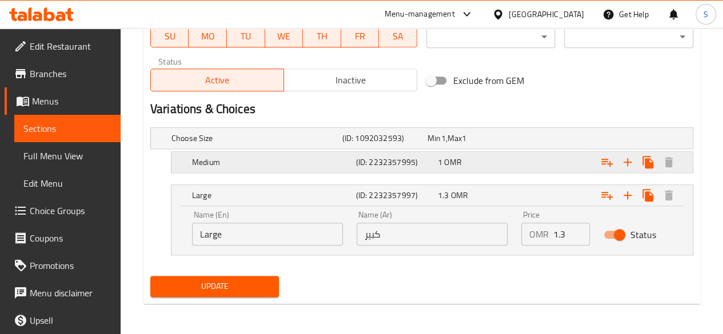
scroll to position [0, 0]
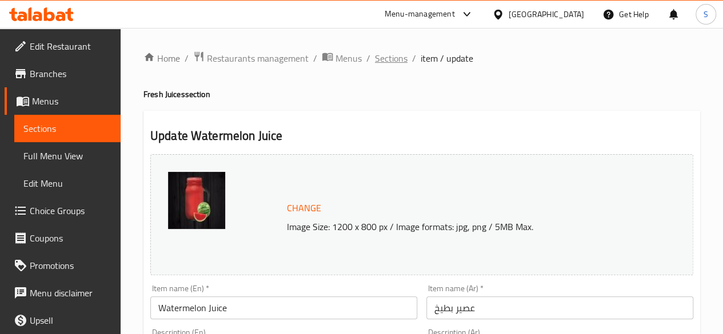
click at [398, 55] on span "Sections" at bounding box center [391, 58] width 33 height 14
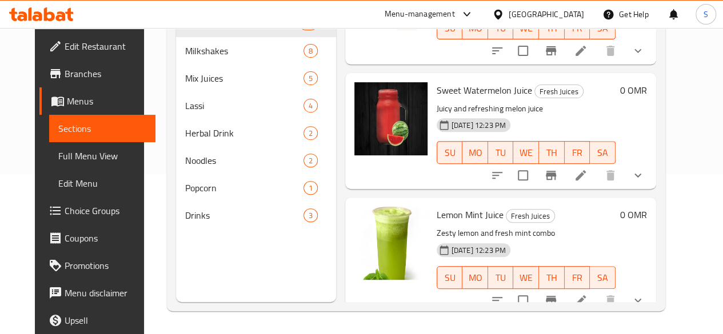
scroll to position [1571, 0]
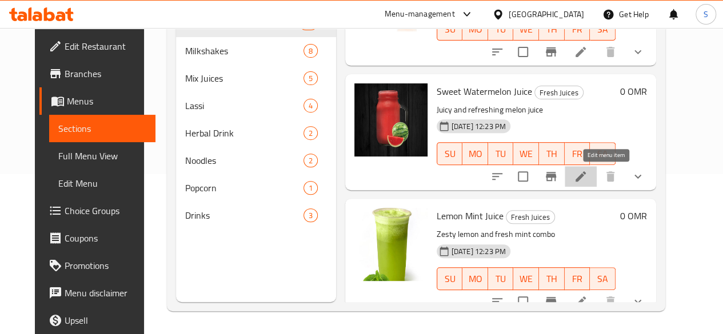
click at [586, 177] on icon at bounding box center [580, 176] width 10 height 10
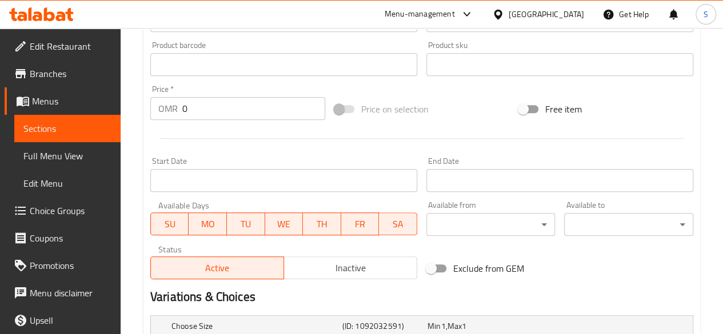
scroll to position [514, 0]
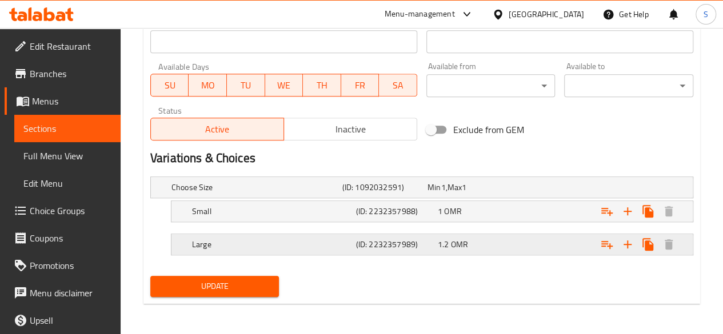
click at [306, 200] on div "Large (ID: 2232357989) 1.2 OMR" at bounding box center [425, 187] width 512 height 25
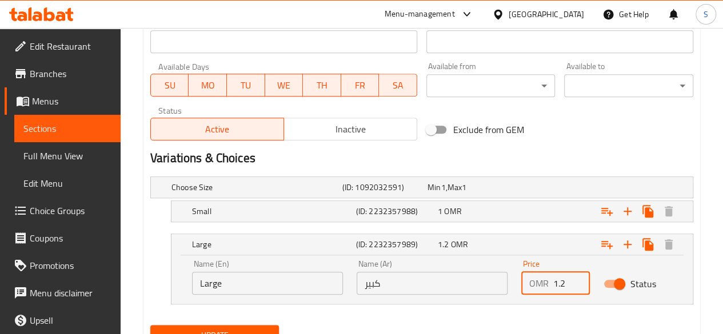
click at [564, 286] on input "1.2" at bounding box center [571, 283] width 37 height 23
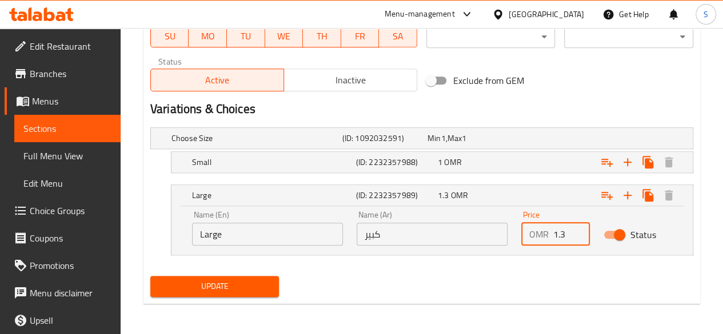
type input "1.3"
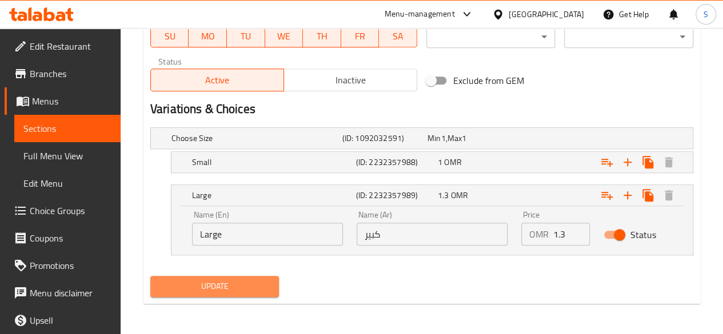
click at [219, 288] on span "Update" at bounding box center [214, 286] width 111 height 14
click at [218, 290] on span "Update" at bounding box center [214, 286] width 111 height 14
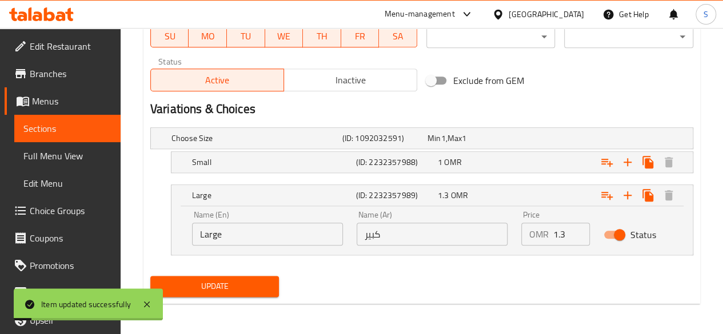
scroll to position [0, 0]
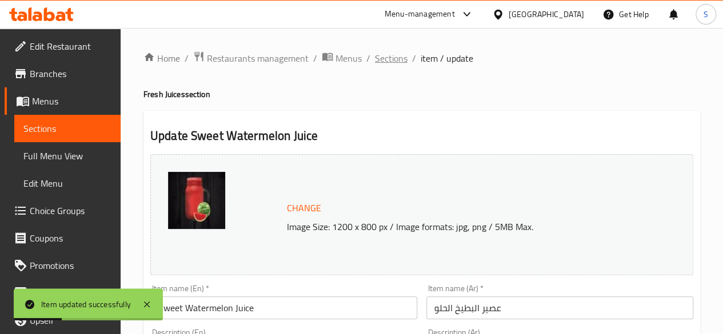
click at [376, 61] on span "Sections" at bounding box center [391, 58] width 33 height 14
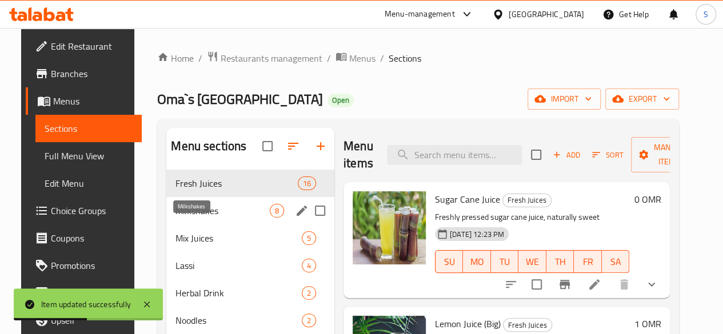
click at [199, 218] on span "Milkshakes" at bounding box center [222, 211] width 94 height 14
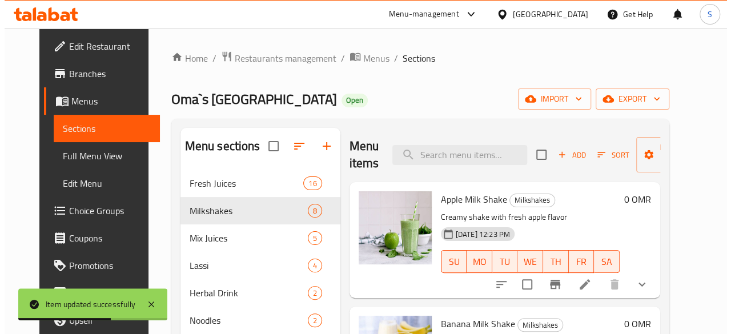
scroll to position [70, 0]
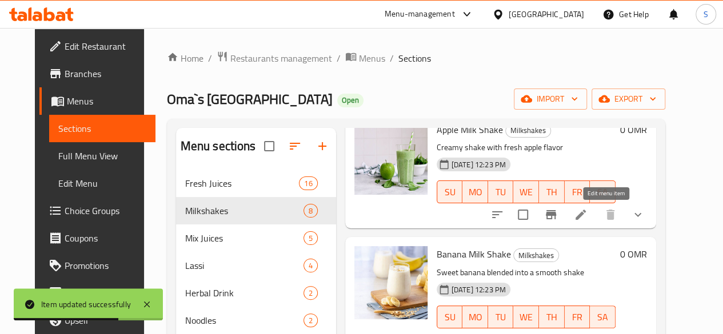
click at [587, 218] on icon at bounding box center [581, 215] width 14 height 14
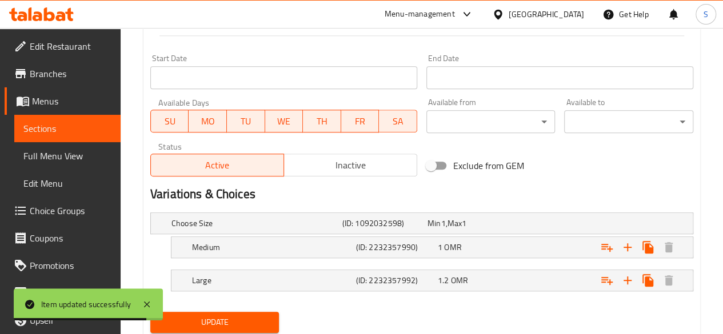
scroll to position [514, 0]
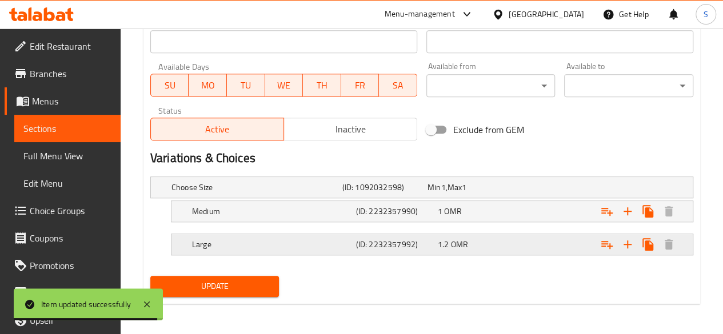
click at [487, 195] on div "1.2 OMR" at bounding box center [467, 187] width 85 height 16
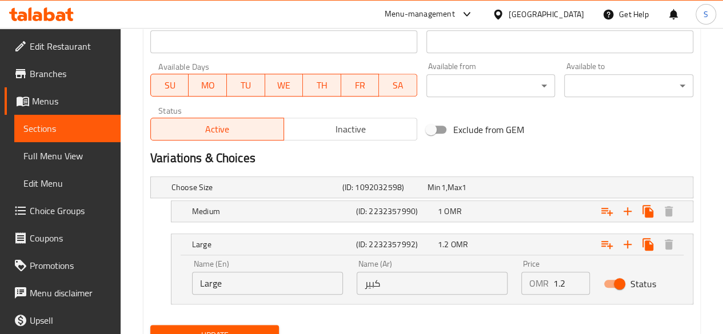
click at [570, 283] on input "1.2" at bounding box center [571, 283] width 37 height 23
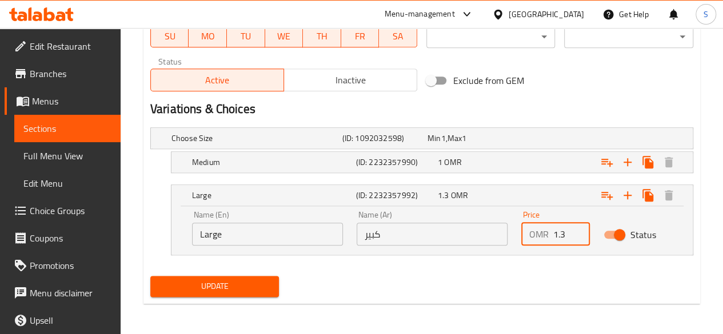
type input "1.3"
click at [225, 294] on button "Update" at bounding box center [214, 286] width 129 height 21
